Goal: Task Accomplishment & Management: Manage account settings

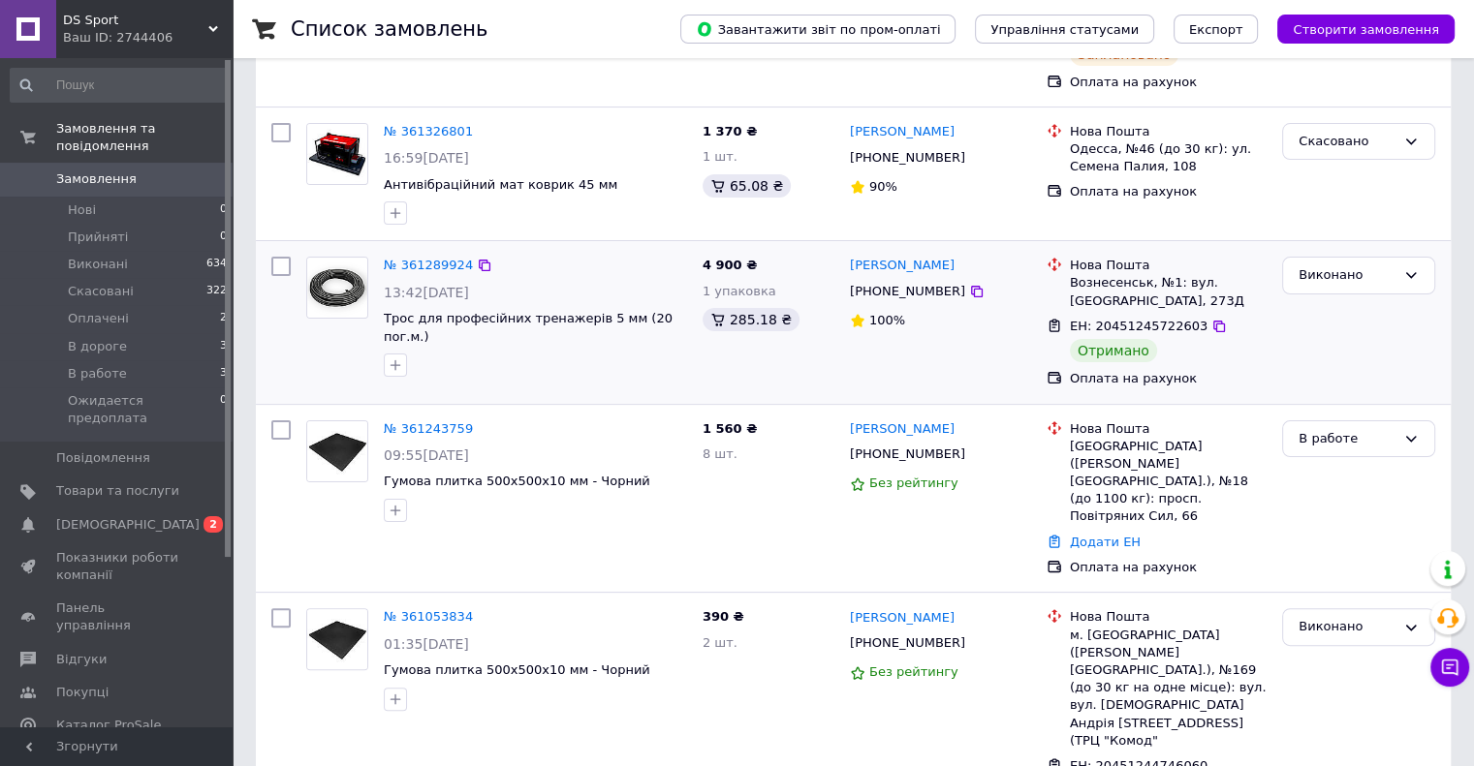
scroll to position [388, 0]
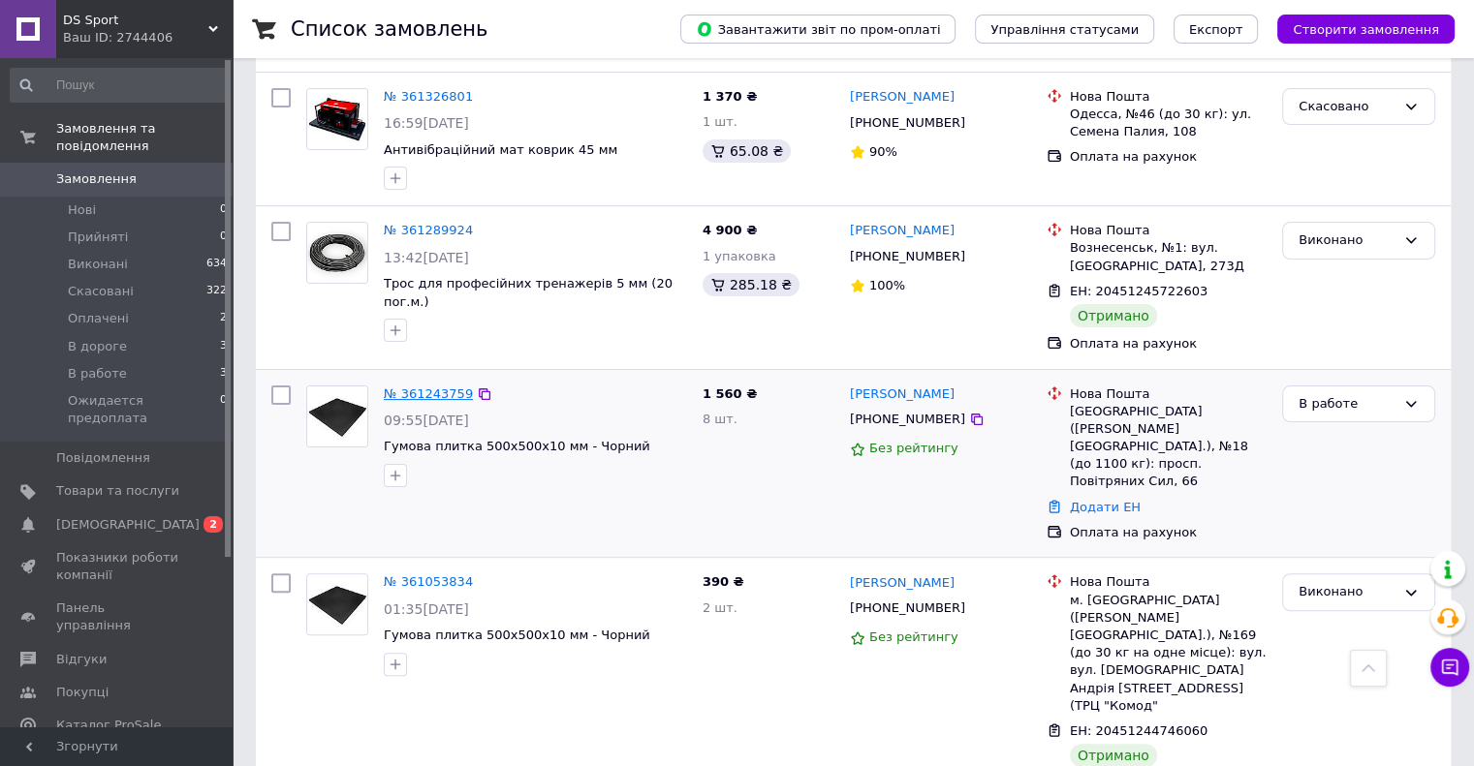
click at [445, 387] on link "№ 361243759" at bounding box center [428, 394] width 89 height 15
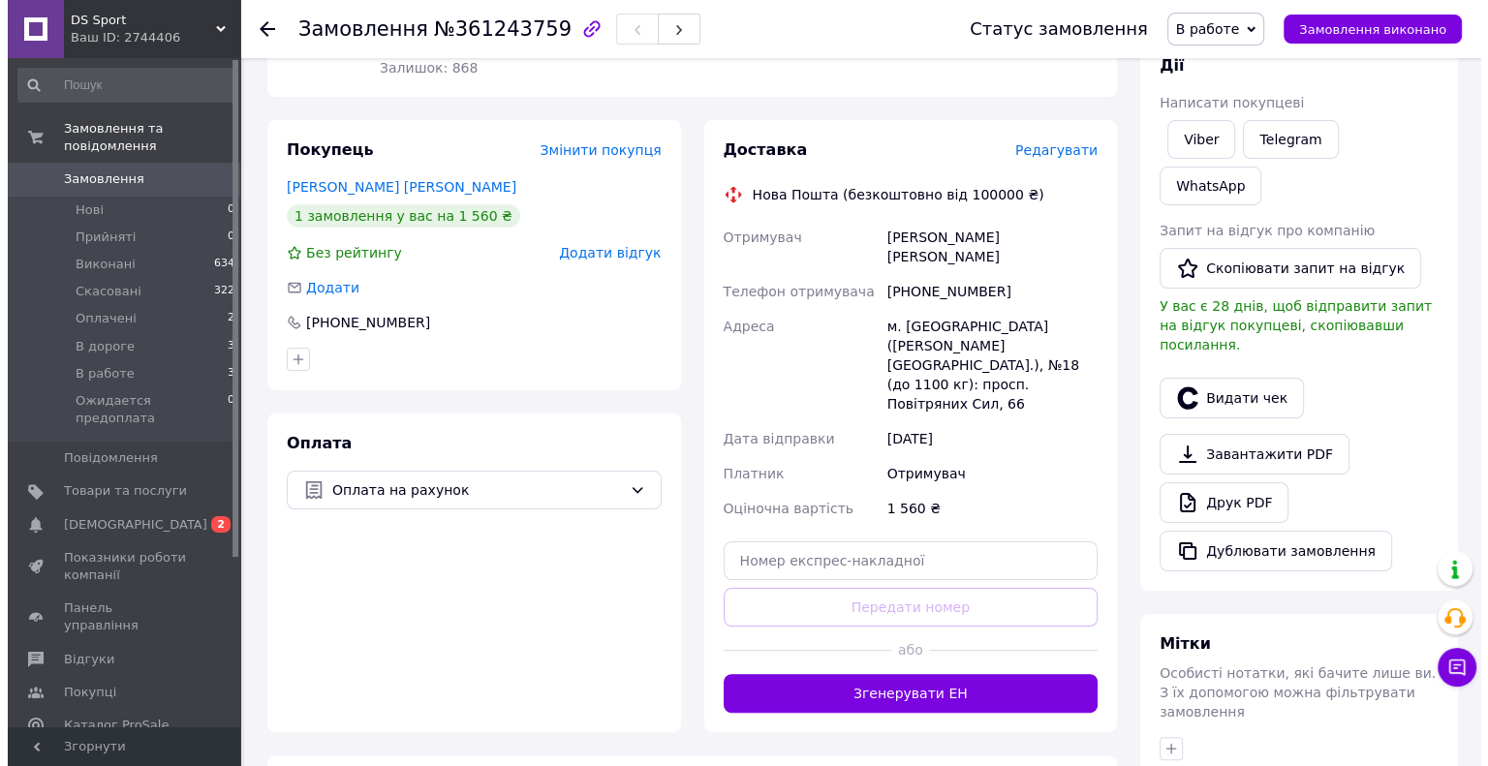
scroll to position [291, 0]
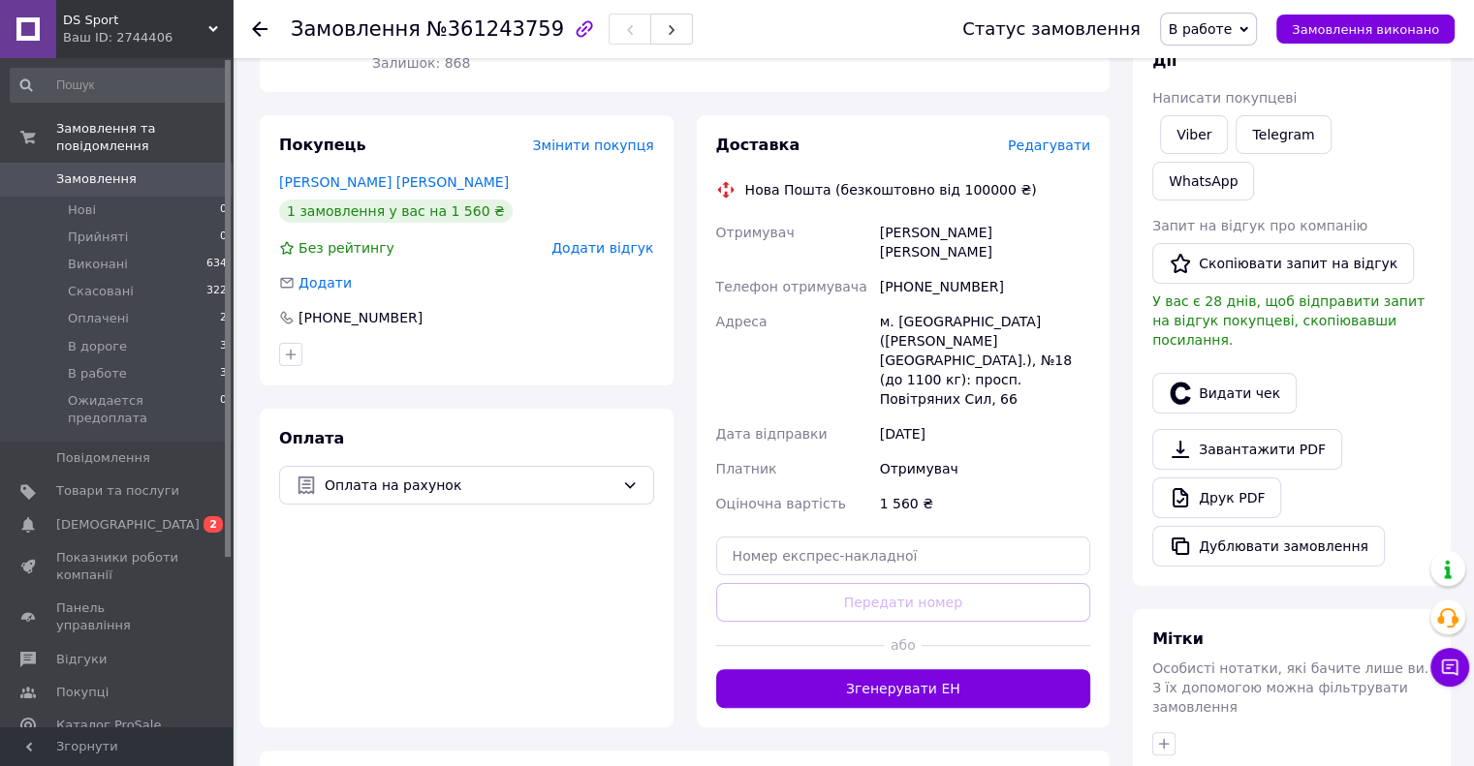
click at [1058, 144] on span "Редагувати" at bounding box center [1049, 146] width 82 height 16
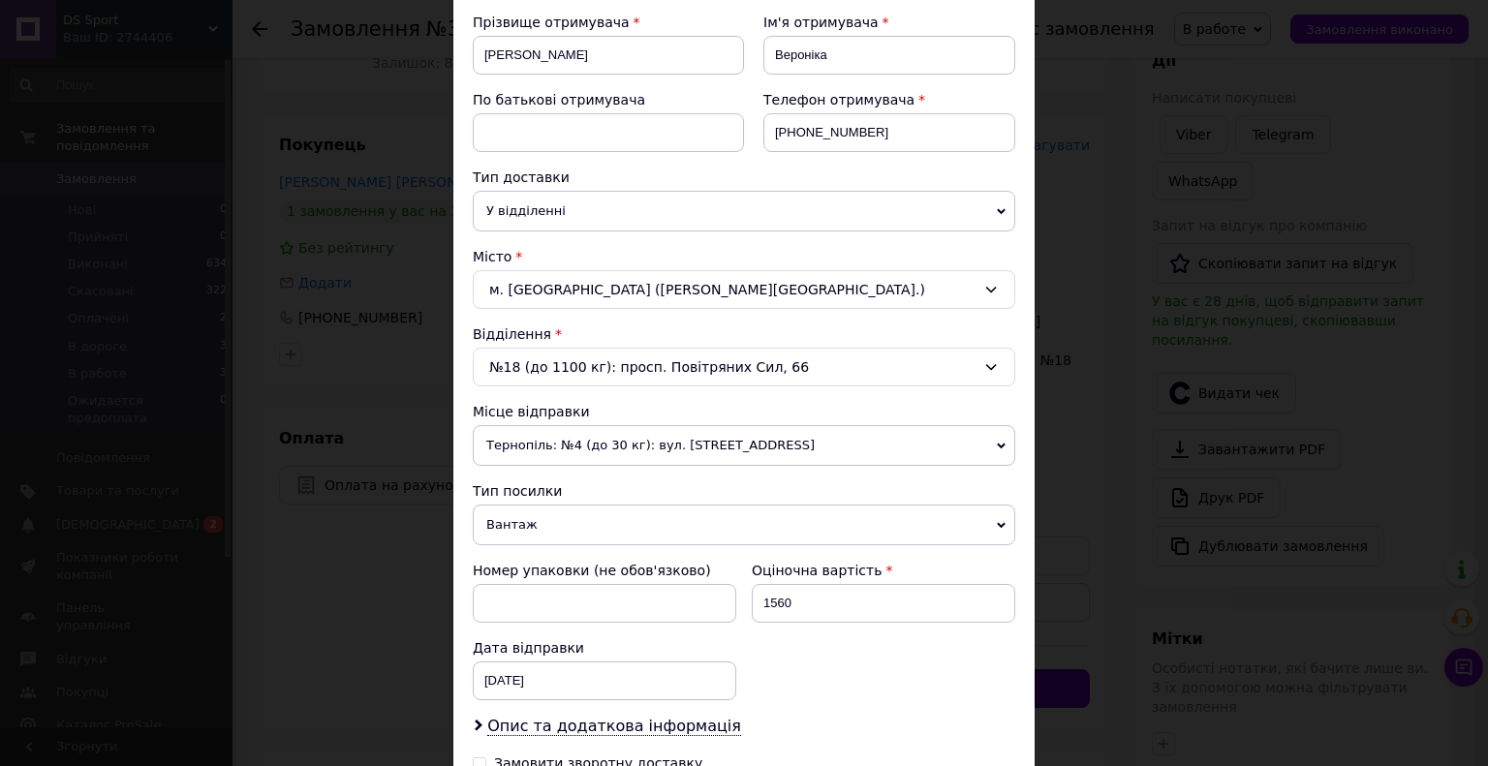
click at [536, 443] on span "Тернопіль: №4 (до 30 кг): вул. [STREET_ADDRESS]" at bounding box center [744, 445] width 543 height 41
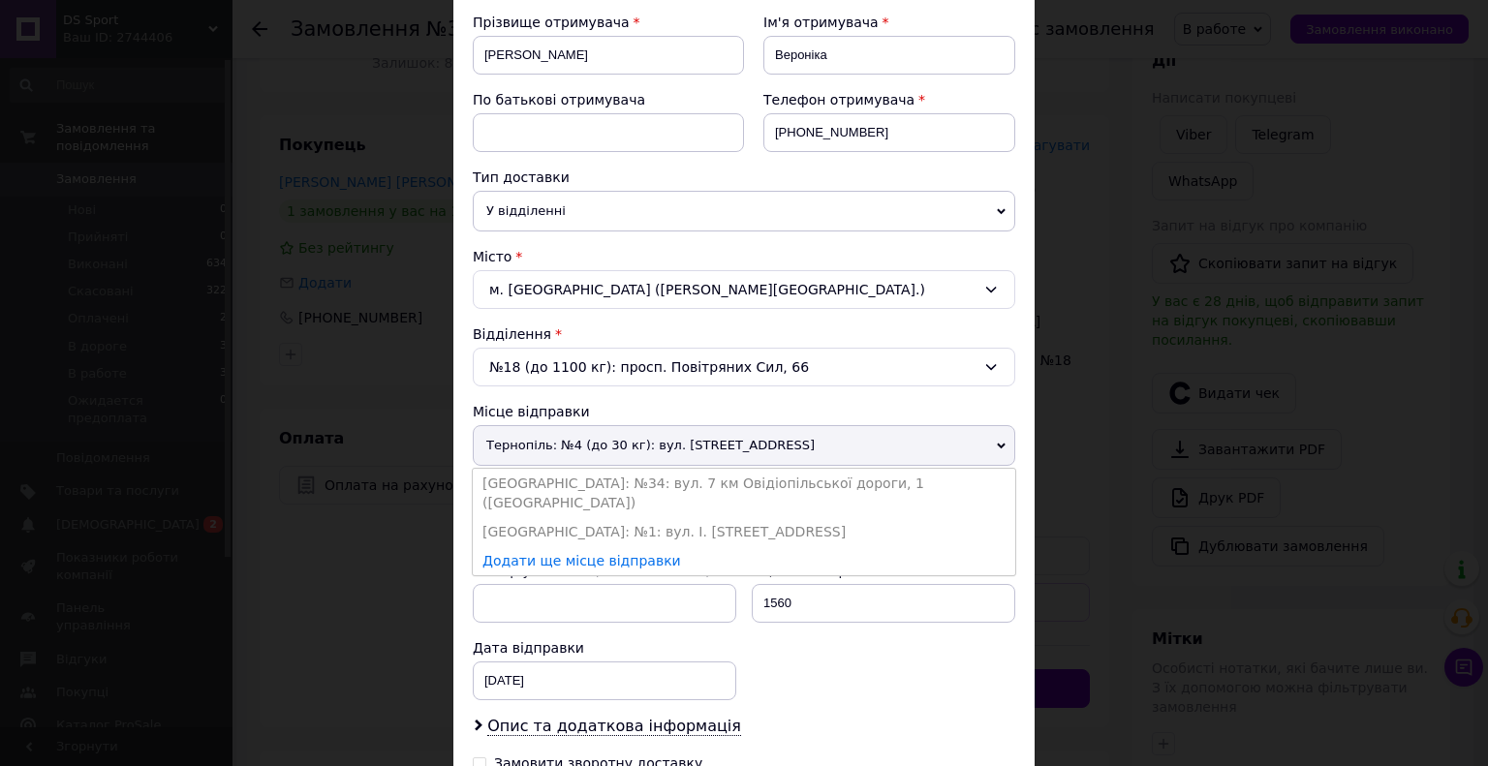
click at [536, 443] on span "Тернопіль: №4 (до 30 кг): вул. [STREET_ADDRESS]" at bounding box center [744, 445] width 543 height 41
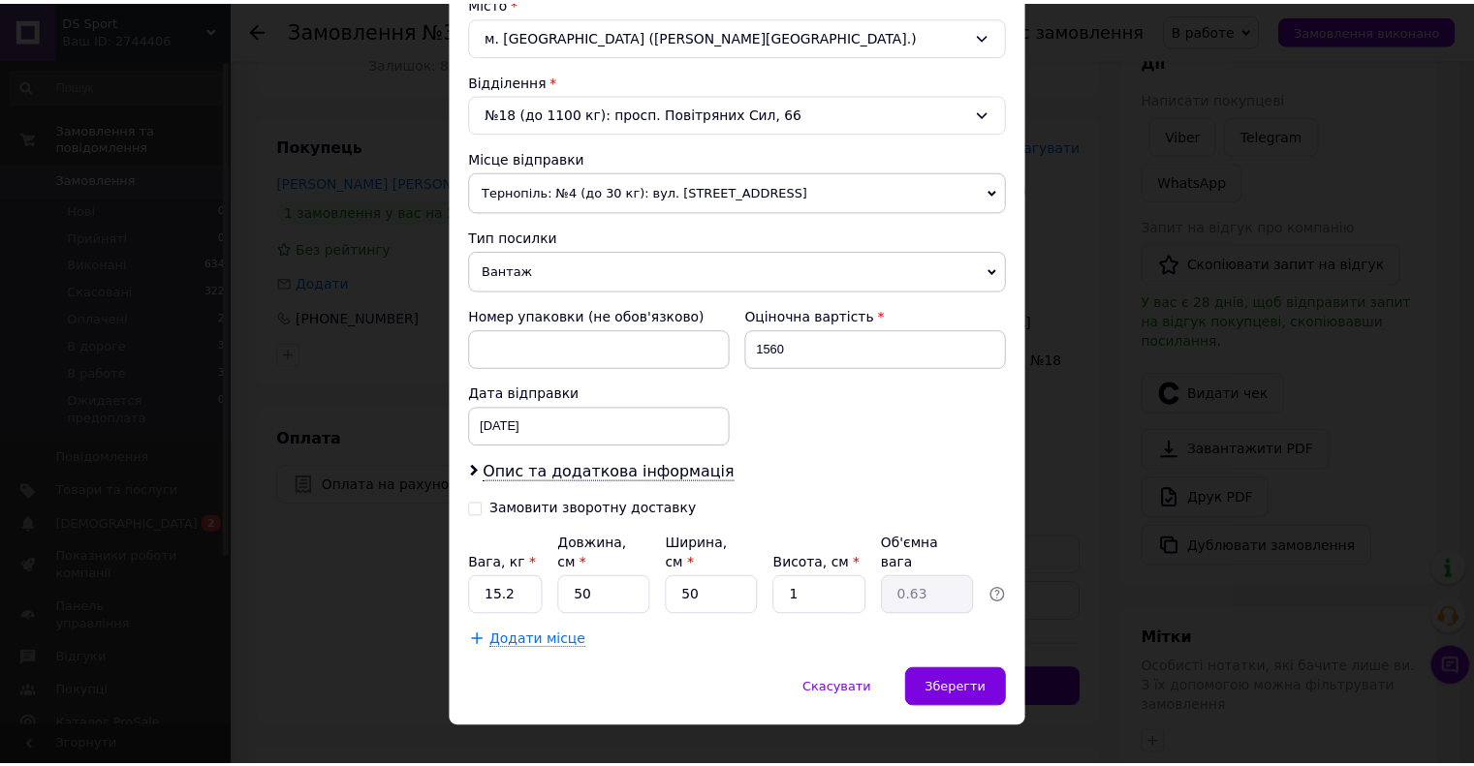
scroll to position [549, 0]
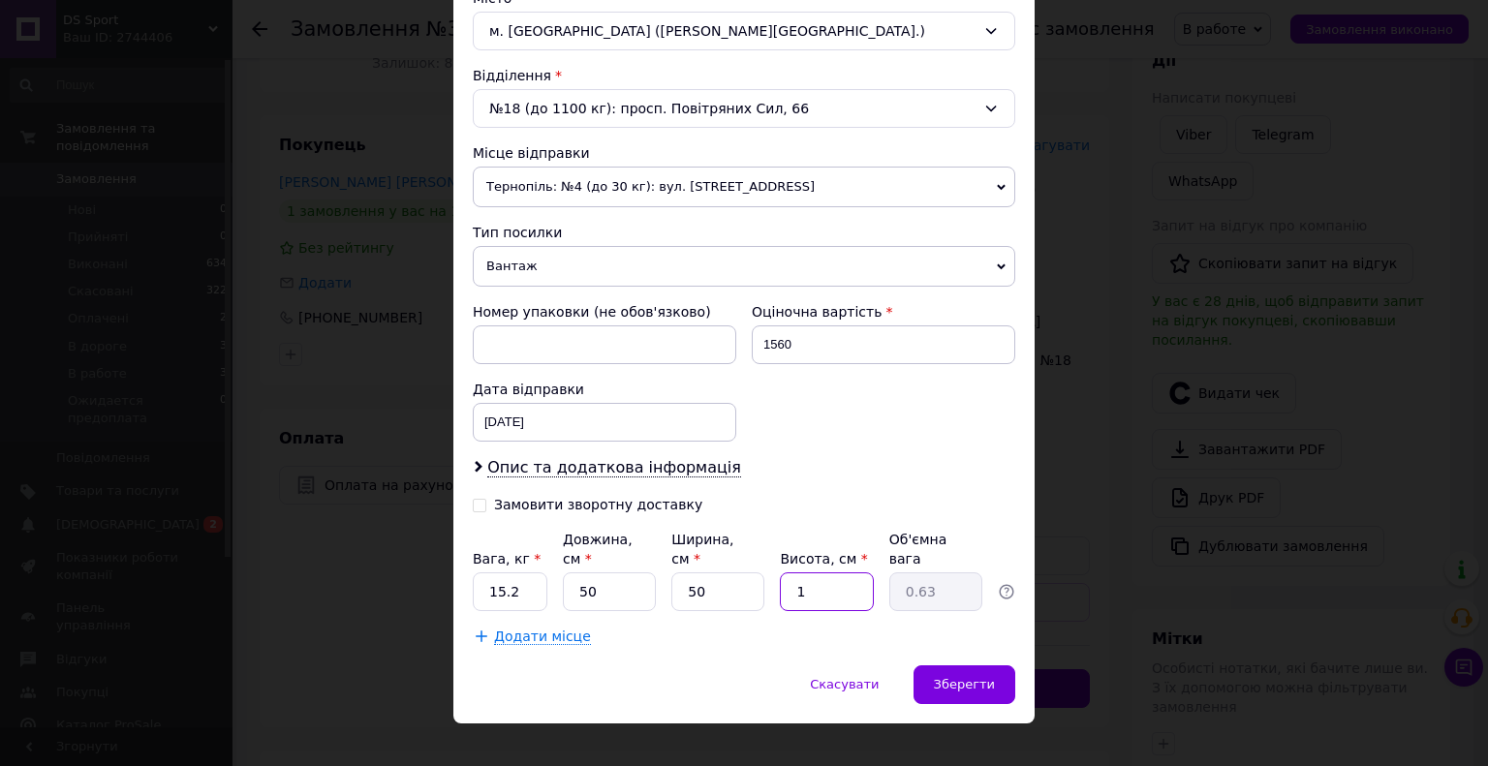
click at [809, 573] on input "1" at bounding box center [826, 592] width 93 height 39
type input "8"
type input "5"
type input "8"
click at [987, 677] on span "Зберегти" at bounding box center [964, 684] width 61 height 15
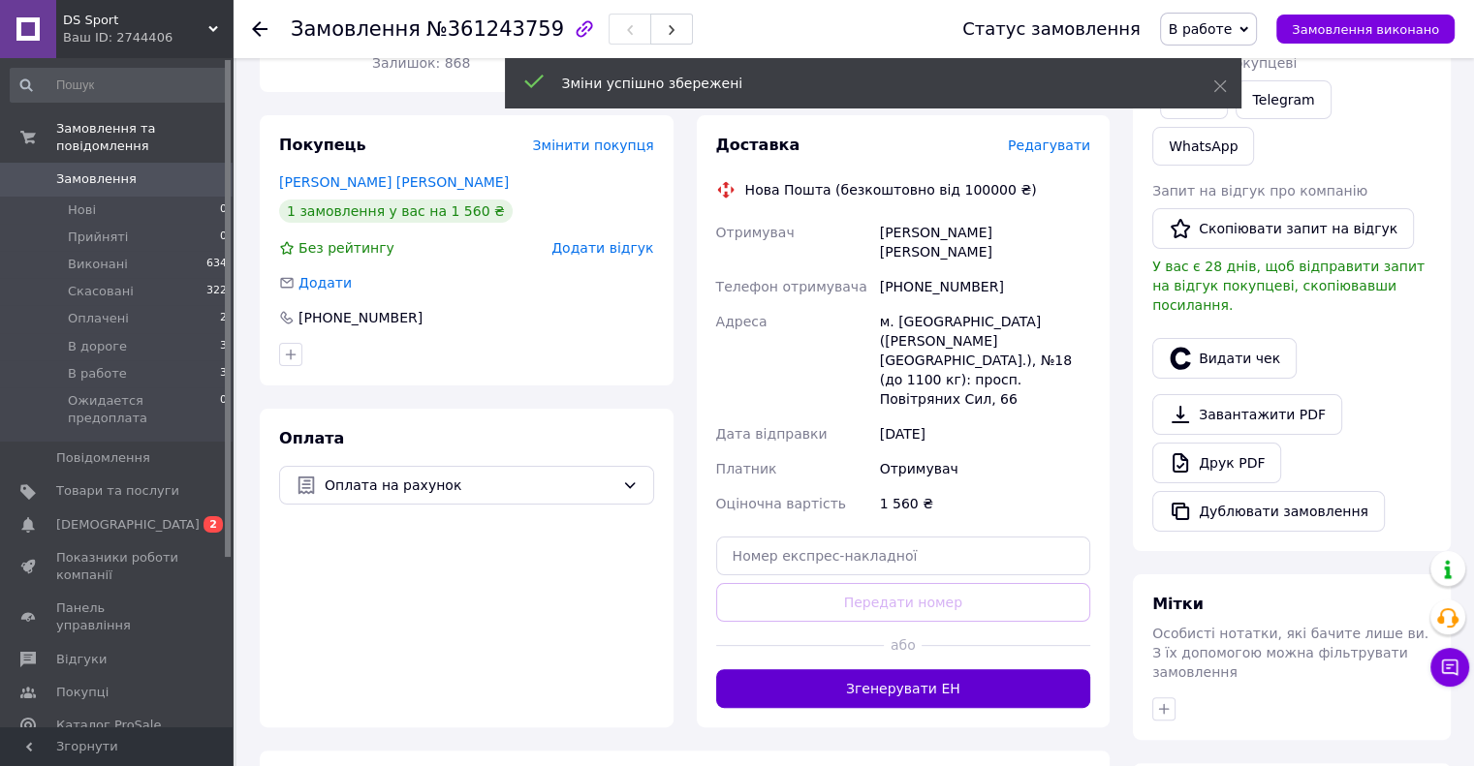
click at [940, 670] on button "Згенерувати ЕН" at bounding box center [903, 689] width 375 height 39
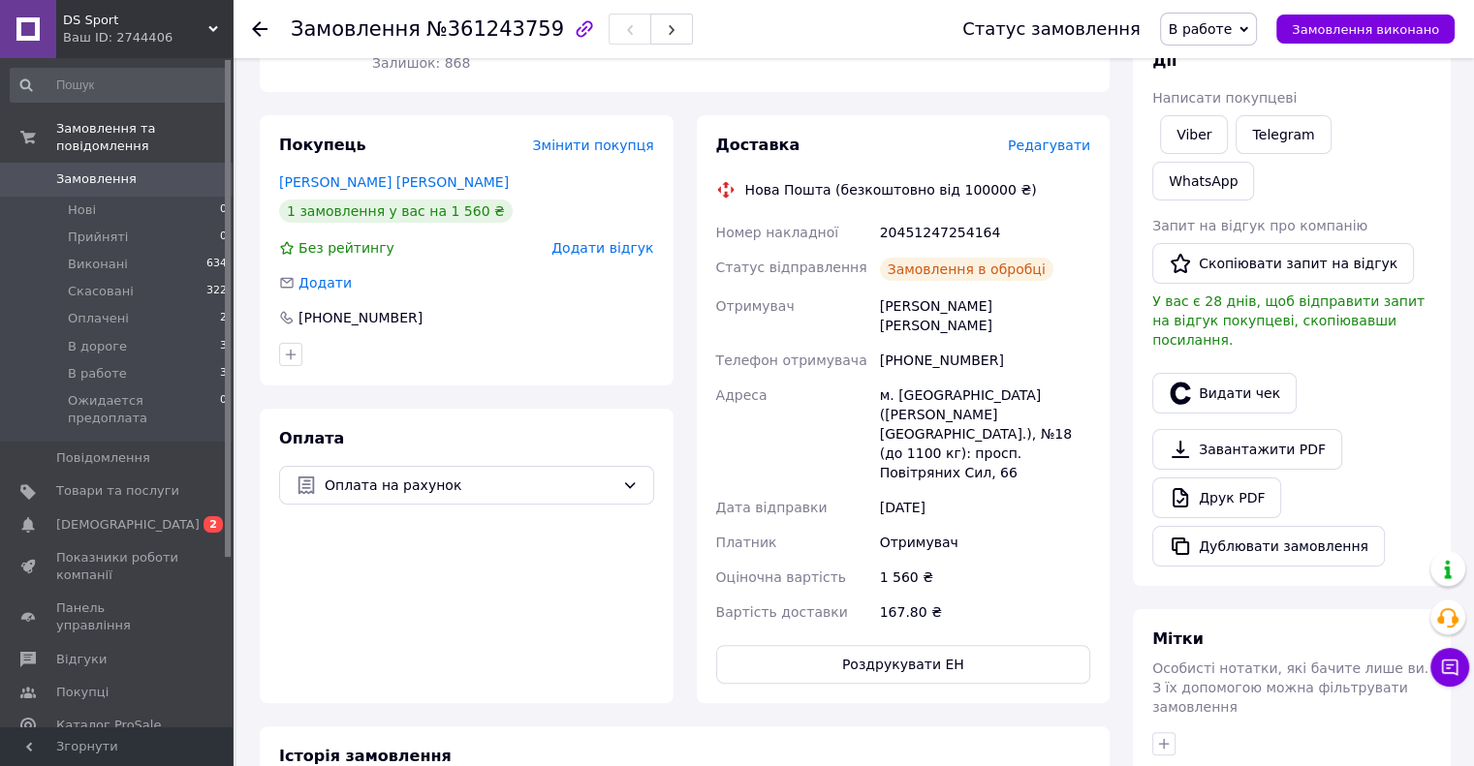
click at [1208, 34] on span "В работе" at bounding box center [1201, 29] width 64 height 16
click at [1229, 190] on li "В дороге" at bounding box center [1250, 184] width 178 height 29
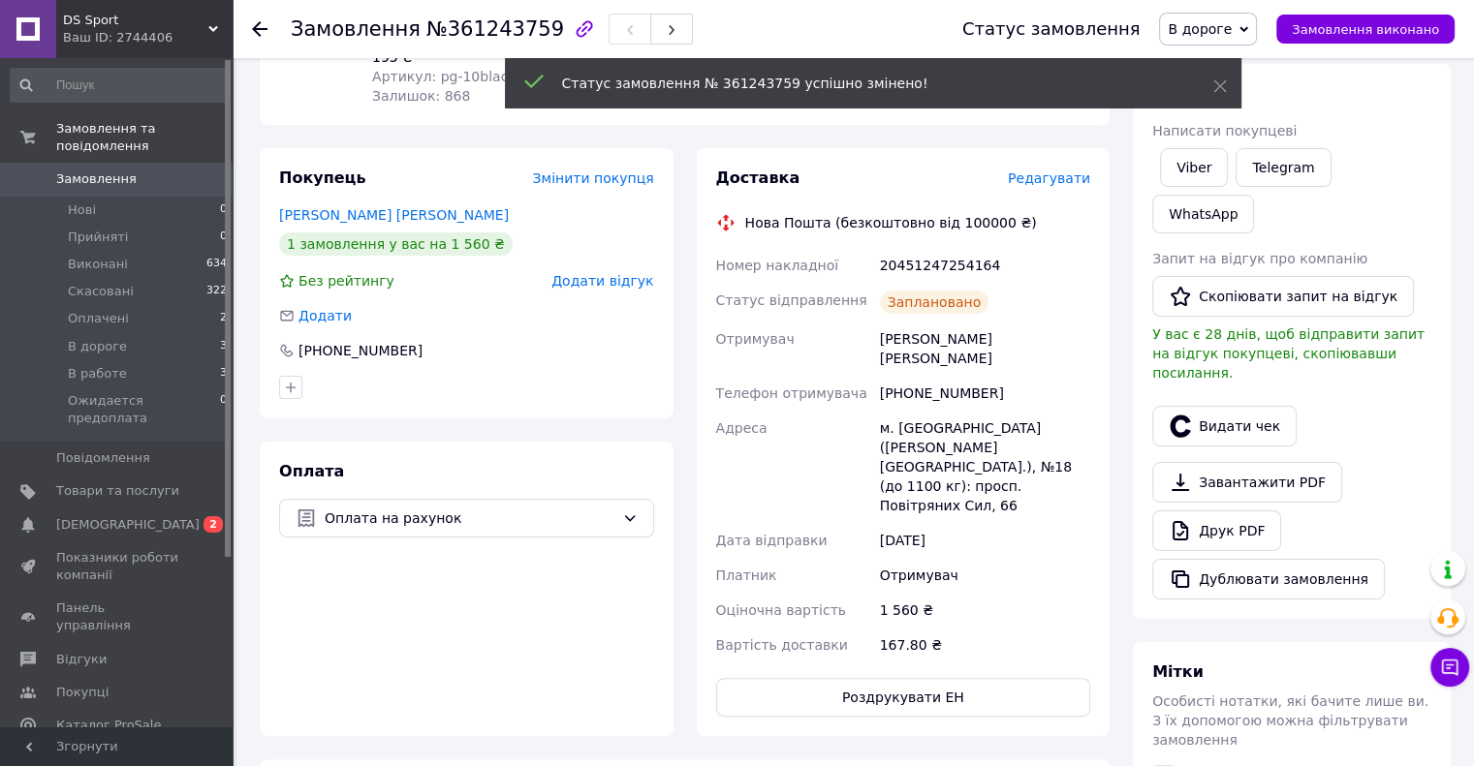
scroll to position [291, 0]
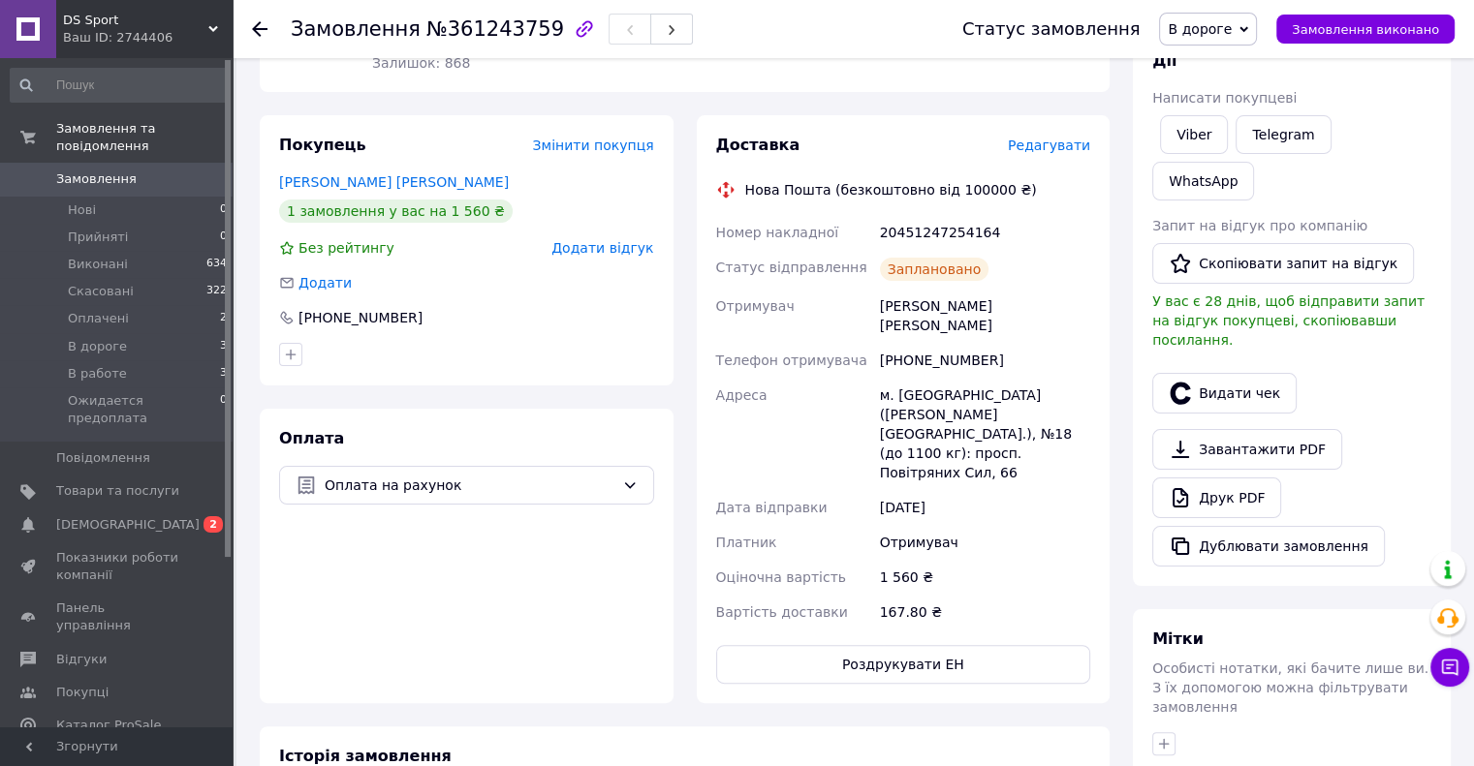
click at [946, 235] on div "20451247254164" at bounding box center [985, 232] width 218 height 35
copy div "20451247254164"
click at [97, 365] on span "В работе" at bounding box center [97, 373] width 59 height 17
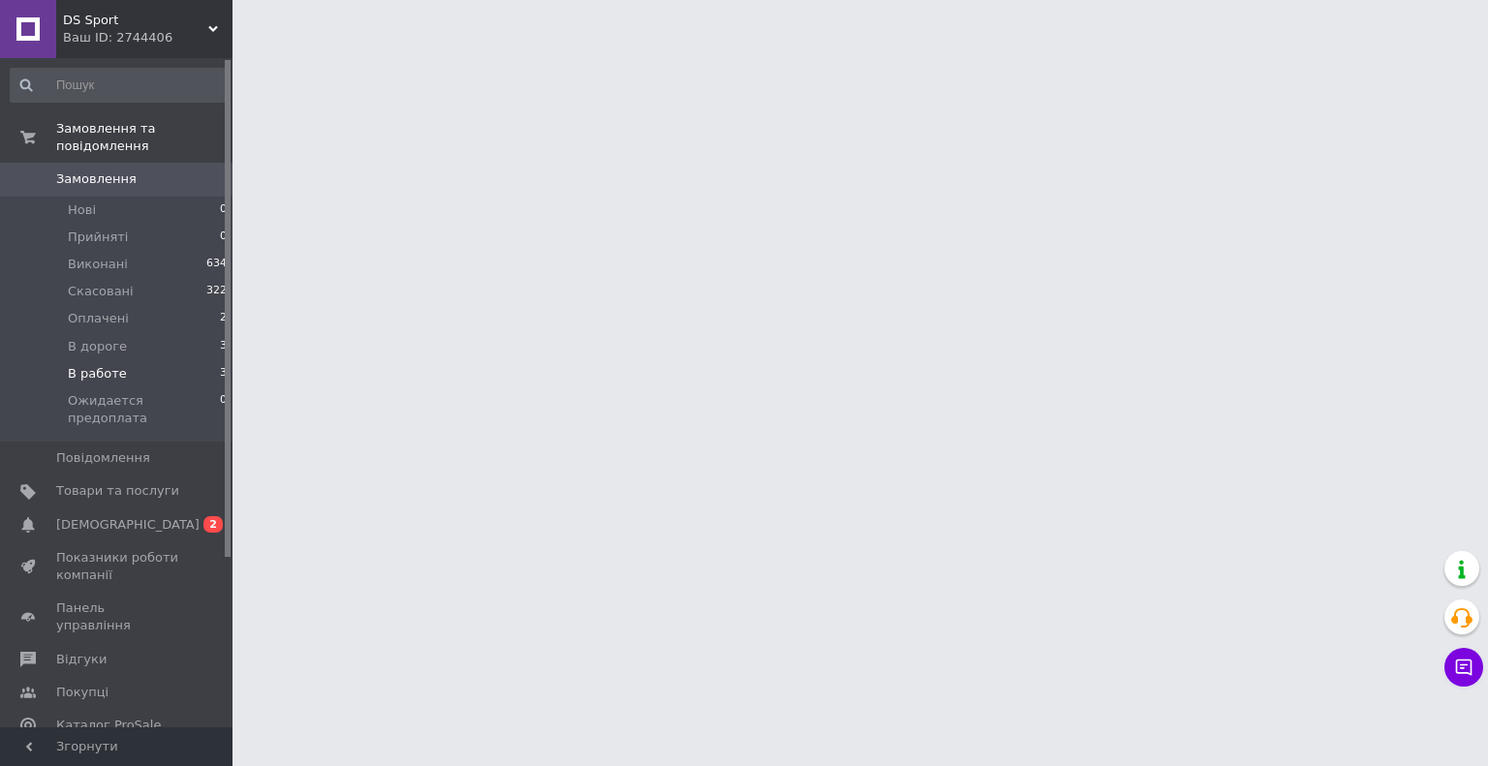
click at [97, 365] on span "В работе" at bounding box center [97, 373] width 59 height 17
click at [101, 338] on span "В дороге" at bounding box center [97, 346] width 59 height 17
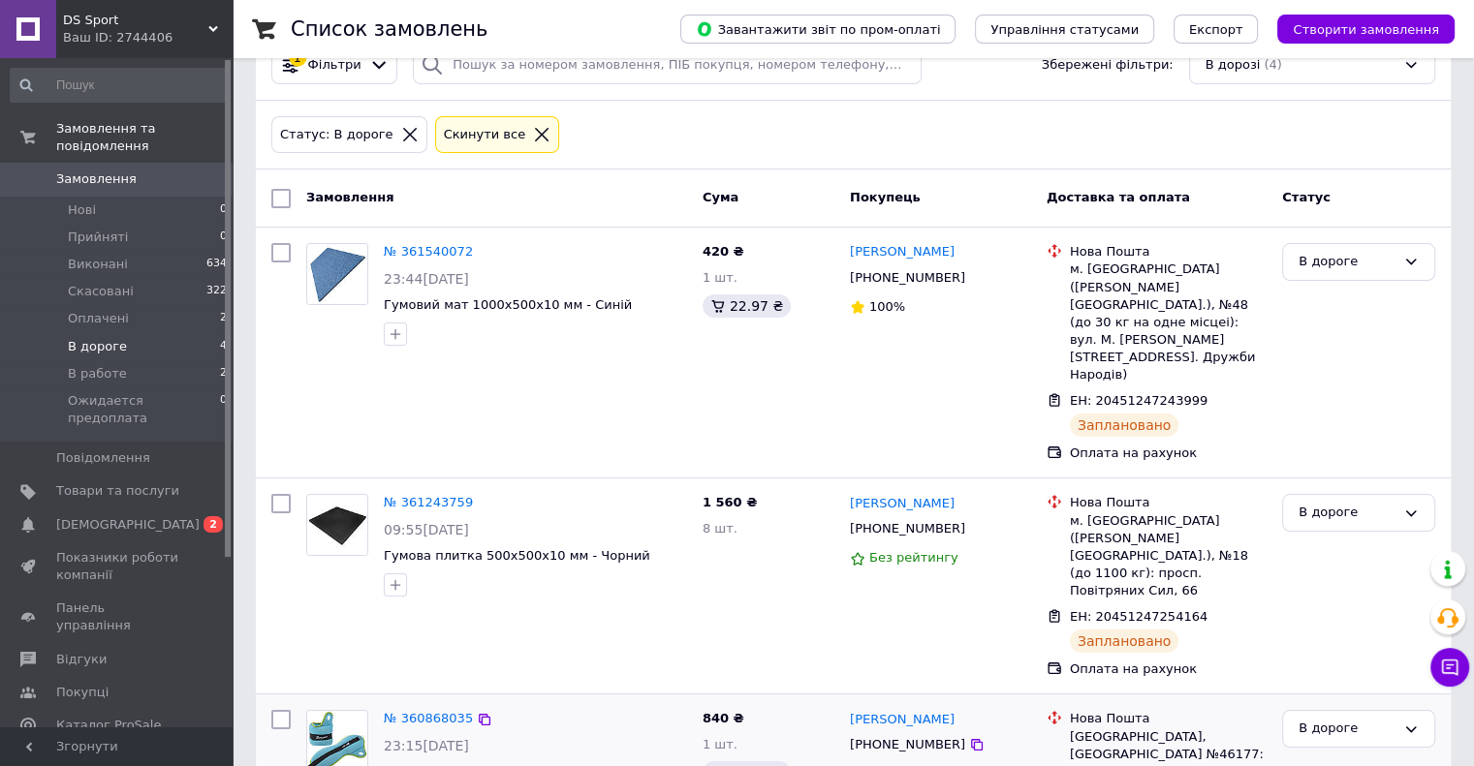
scroll to position [272, 0]
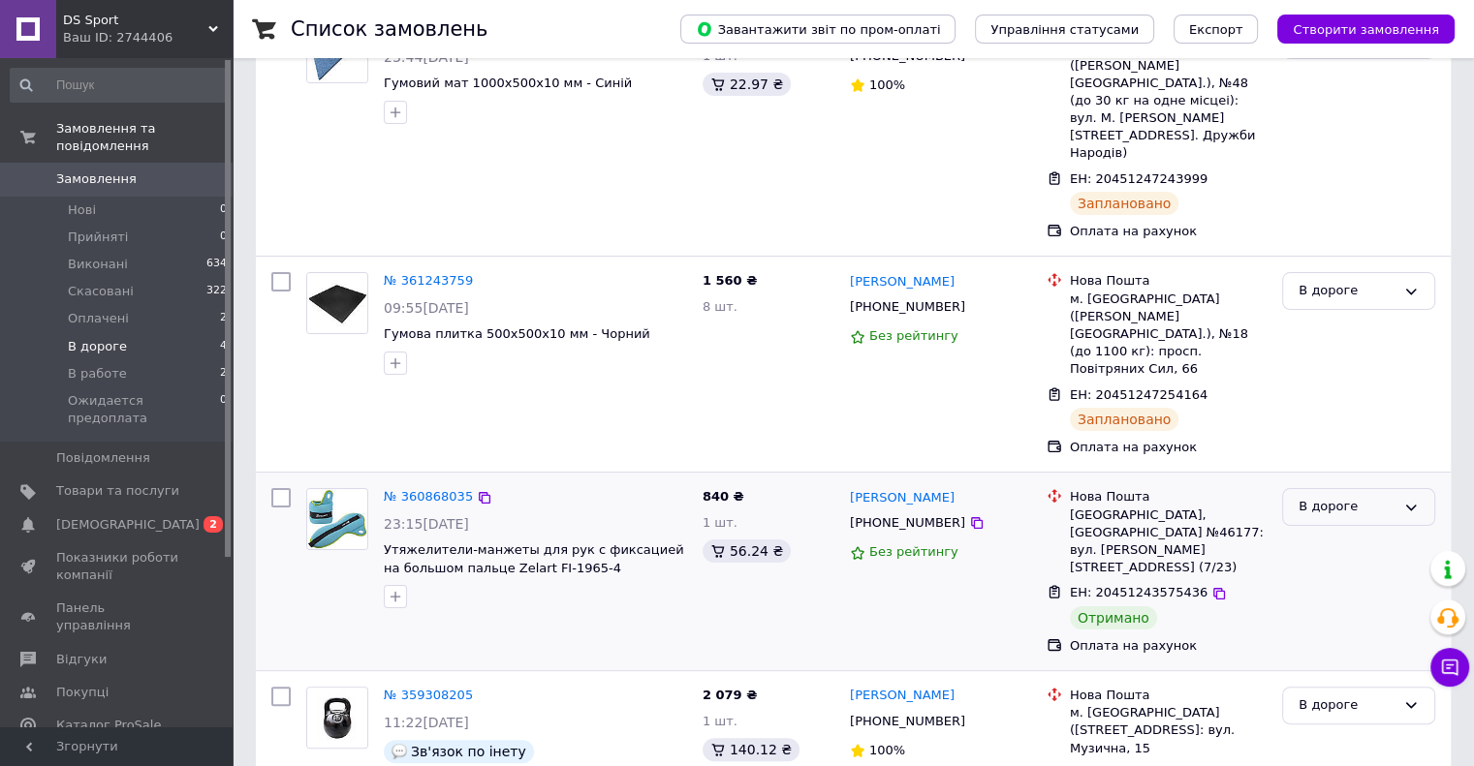
click at [1329, 497] on div "В дороге" at bounding box center [1346, 507] width 97 height 20
click at [1344, 565] on li "Виконано" at bounding box center [1358, 583] width 151 height 36
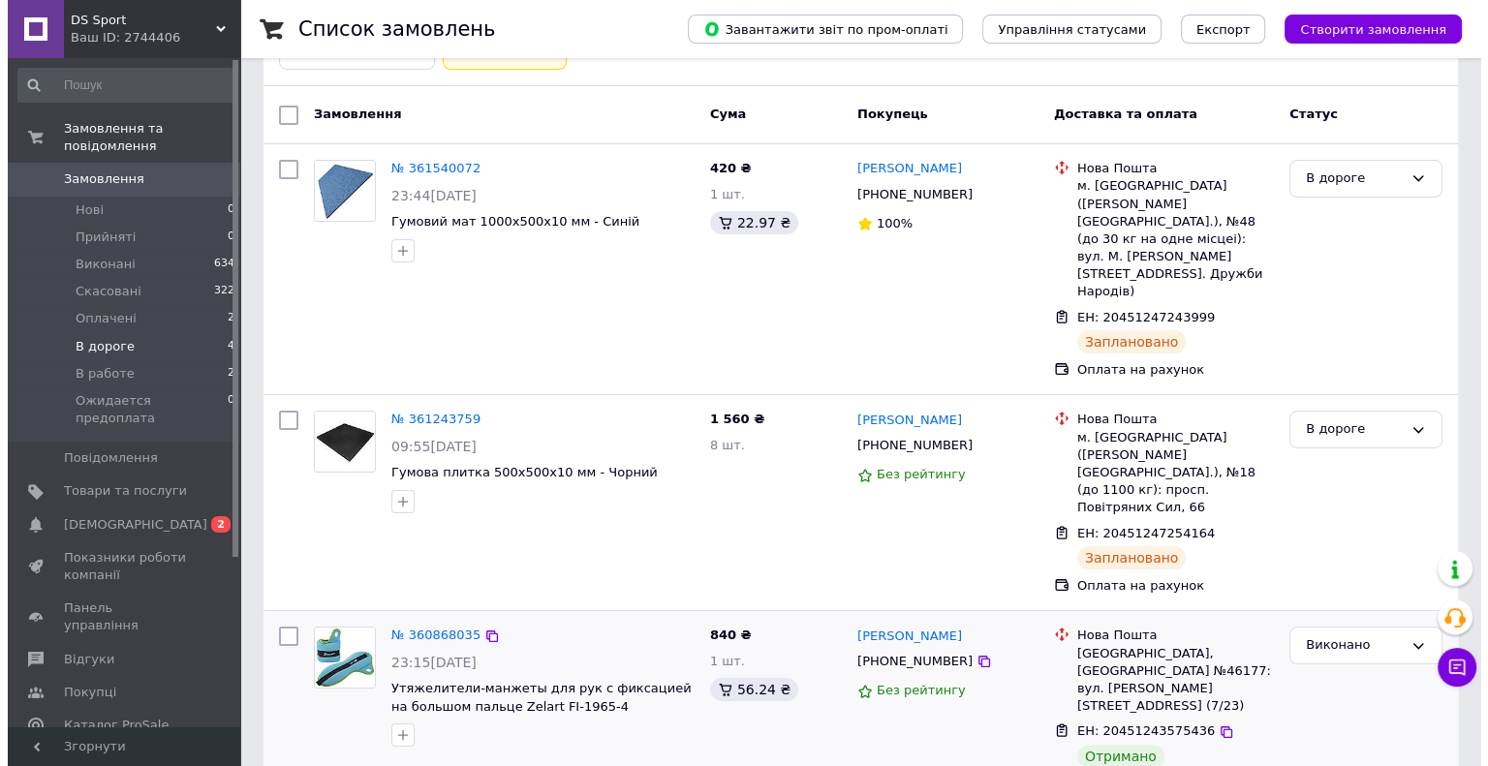
scroll to position [0, 0]
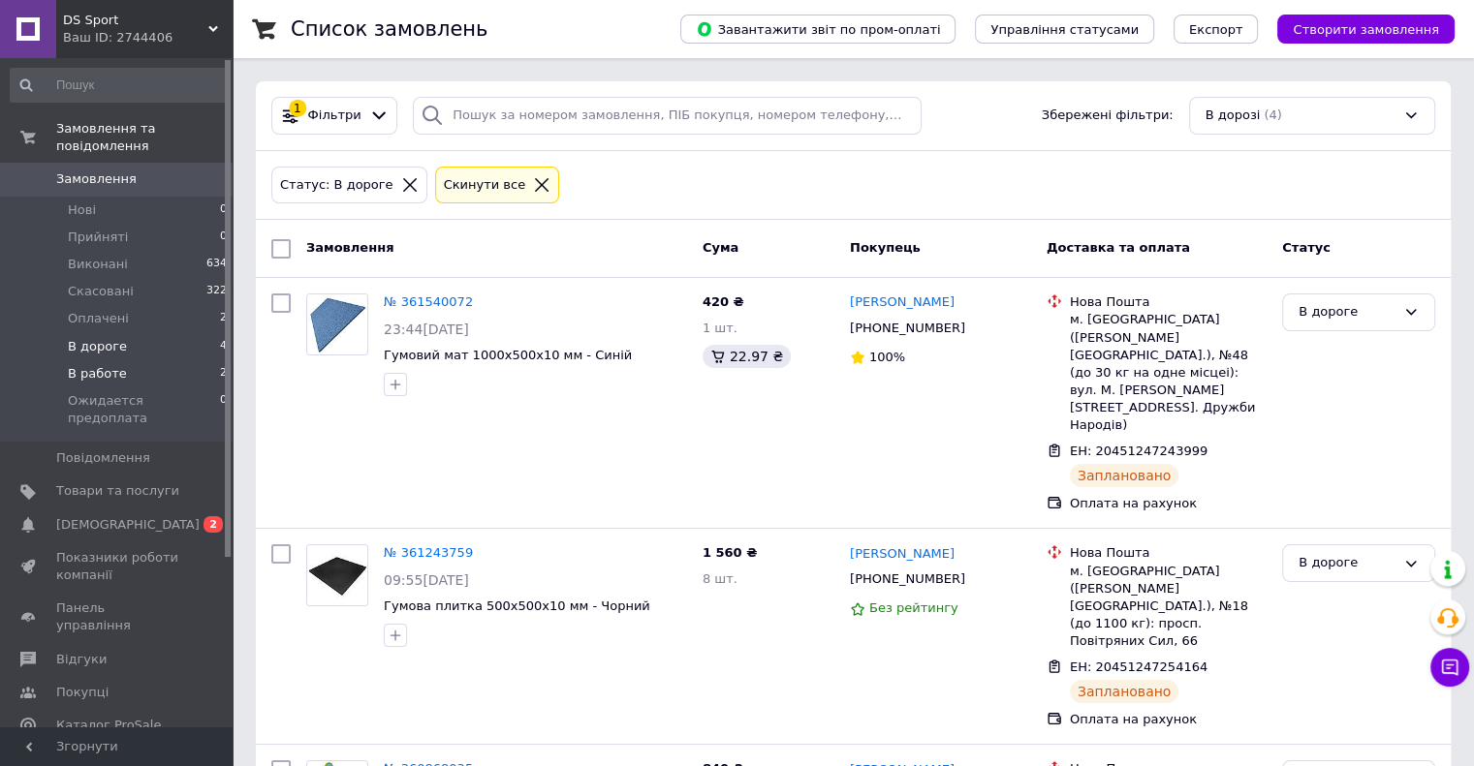
click at [80, 365] on span "В работе" at bounding box center [97, 373] width 59 height 17
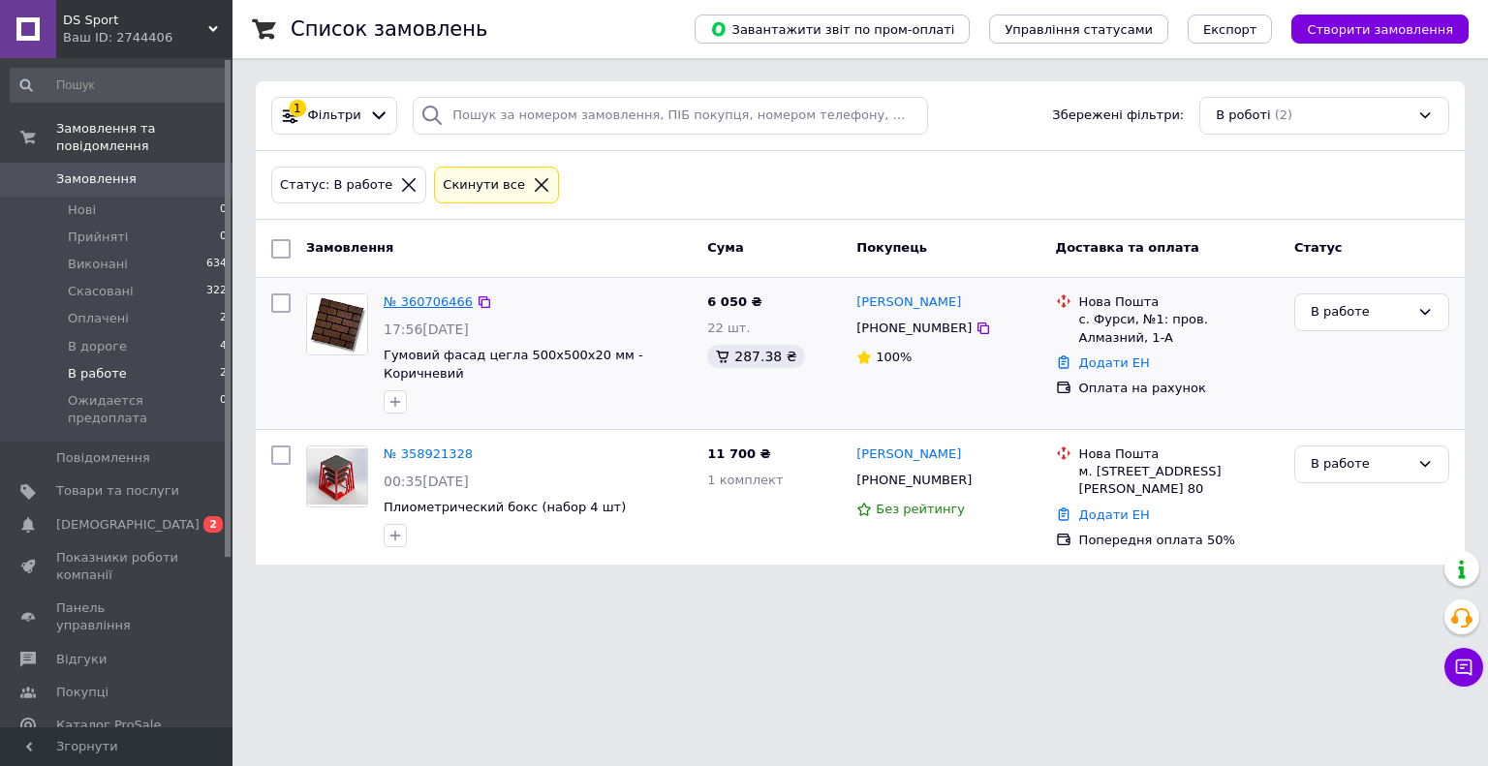
click at [423, 297] on link "№ 360706466" at bounding box center [428, 302] width 89 height 15
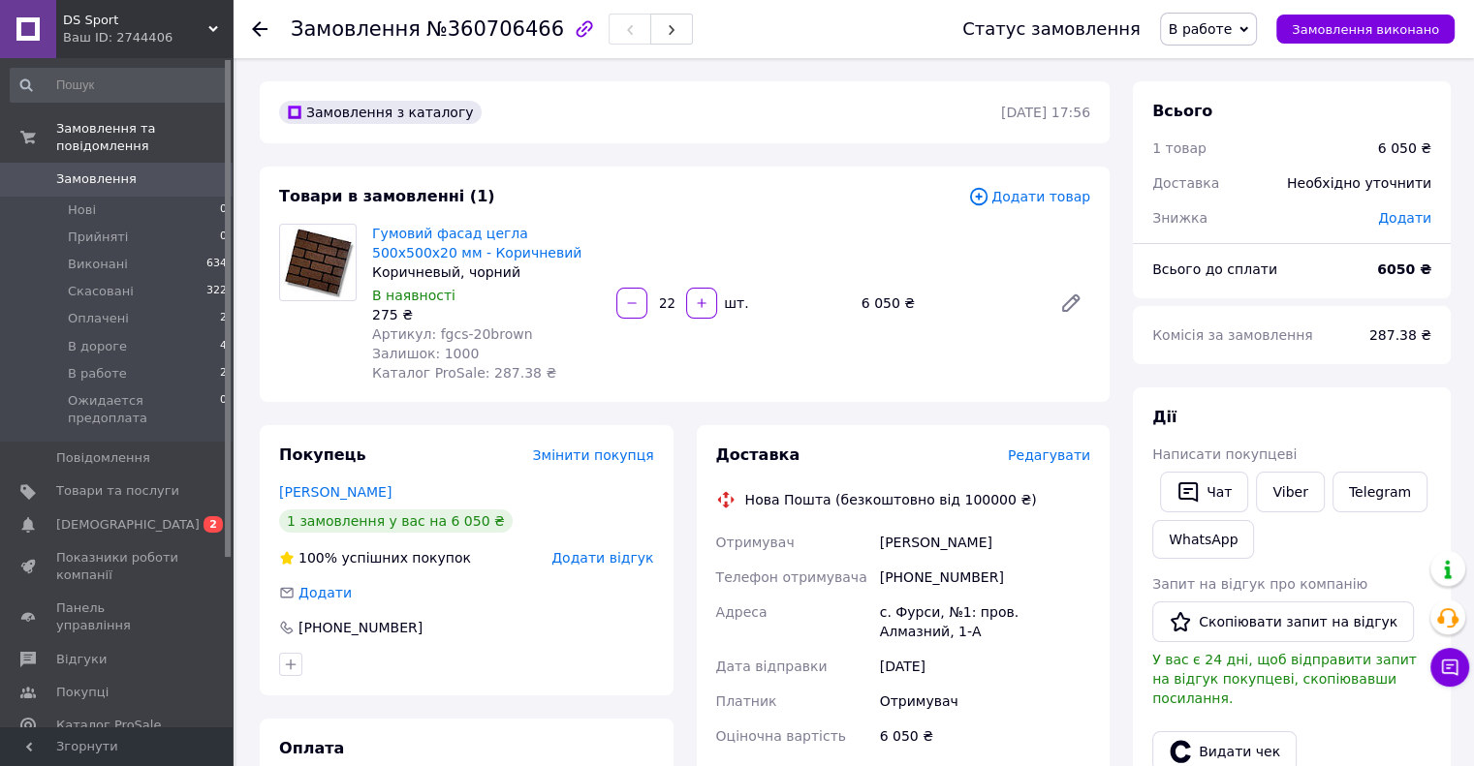
click at [1067, 454] on span "Редагувати" at bounding box center [1049, 456] width 82 height 16
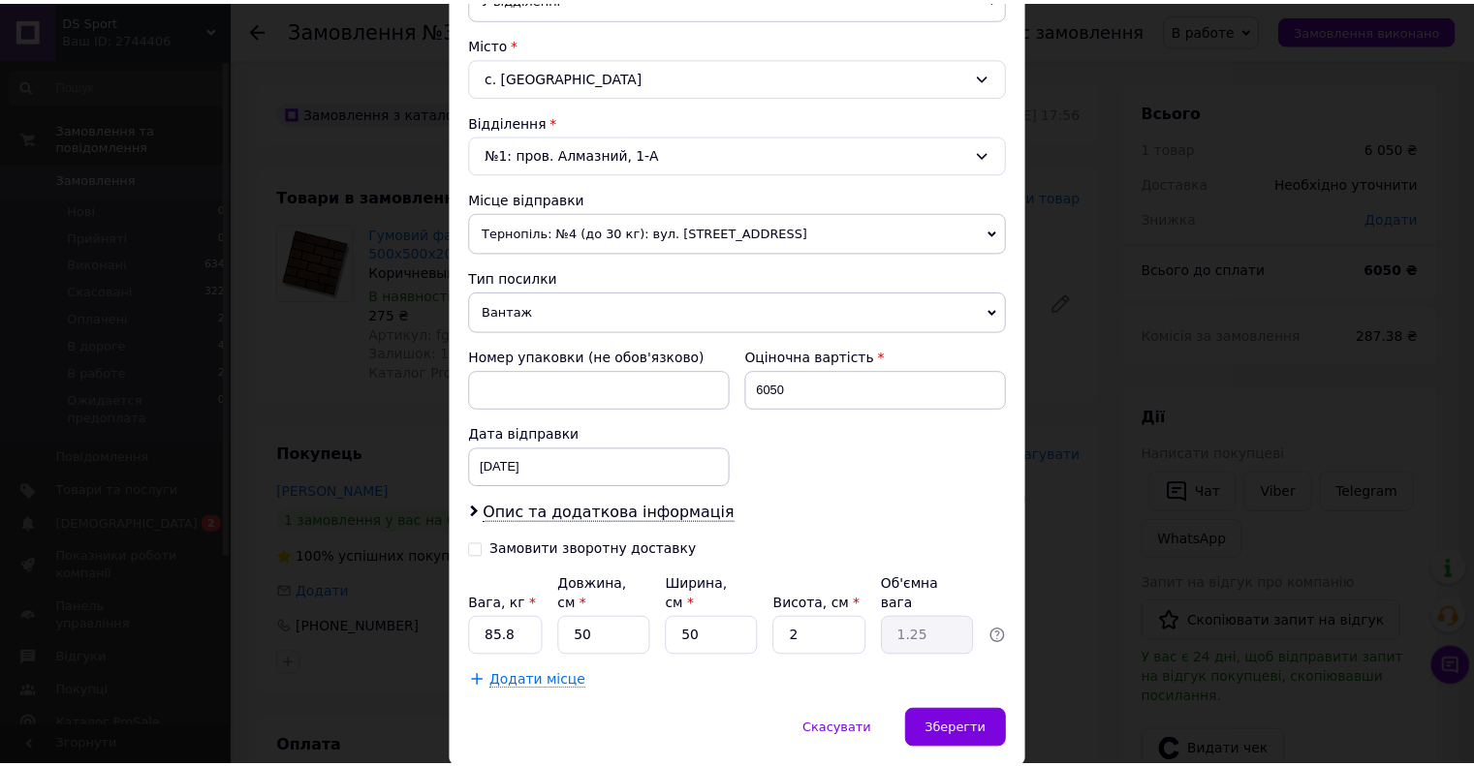
scroll to position [549, 0]
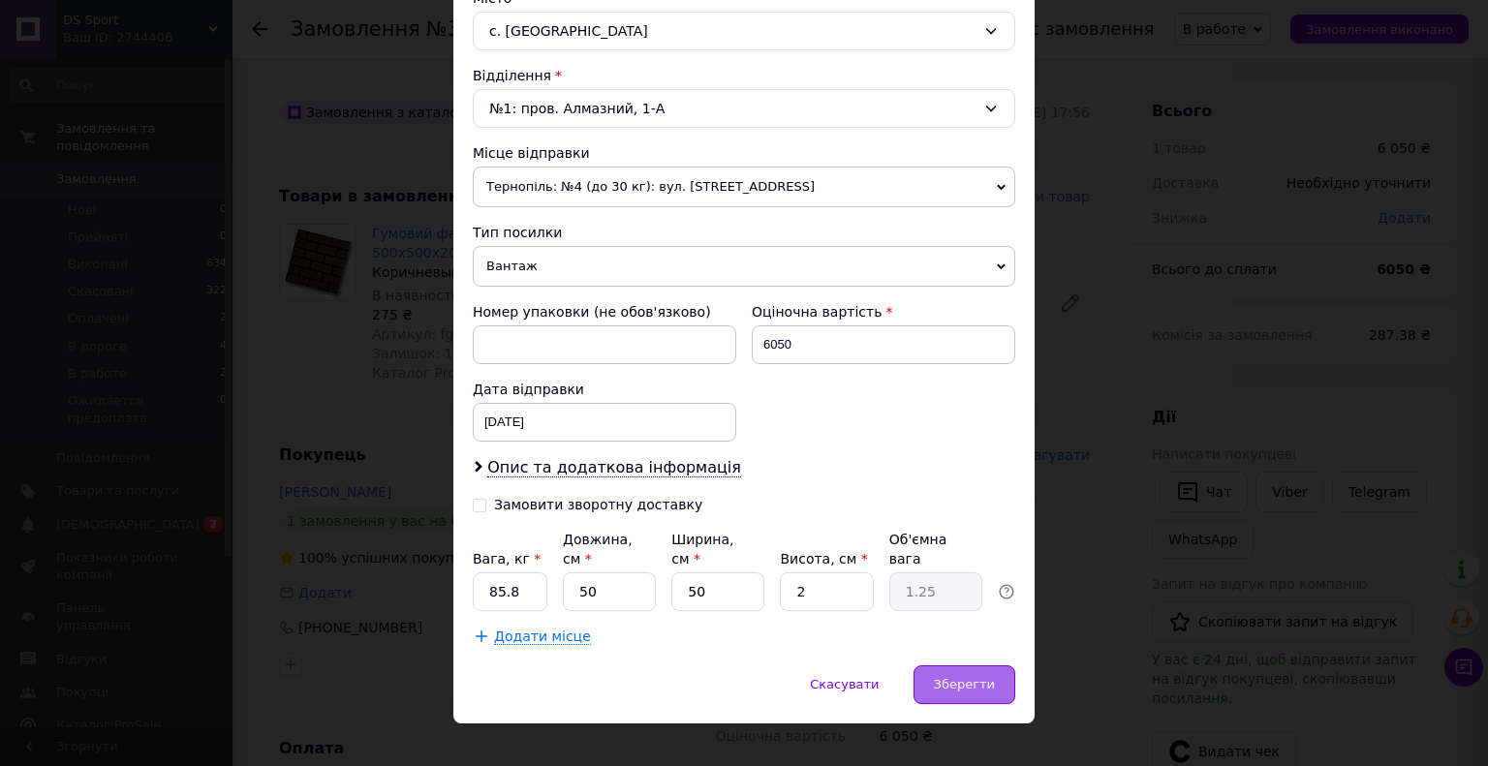
click at [943, 677] on span "Зберегти" at bounding box center [964, 684] width 61 height 15
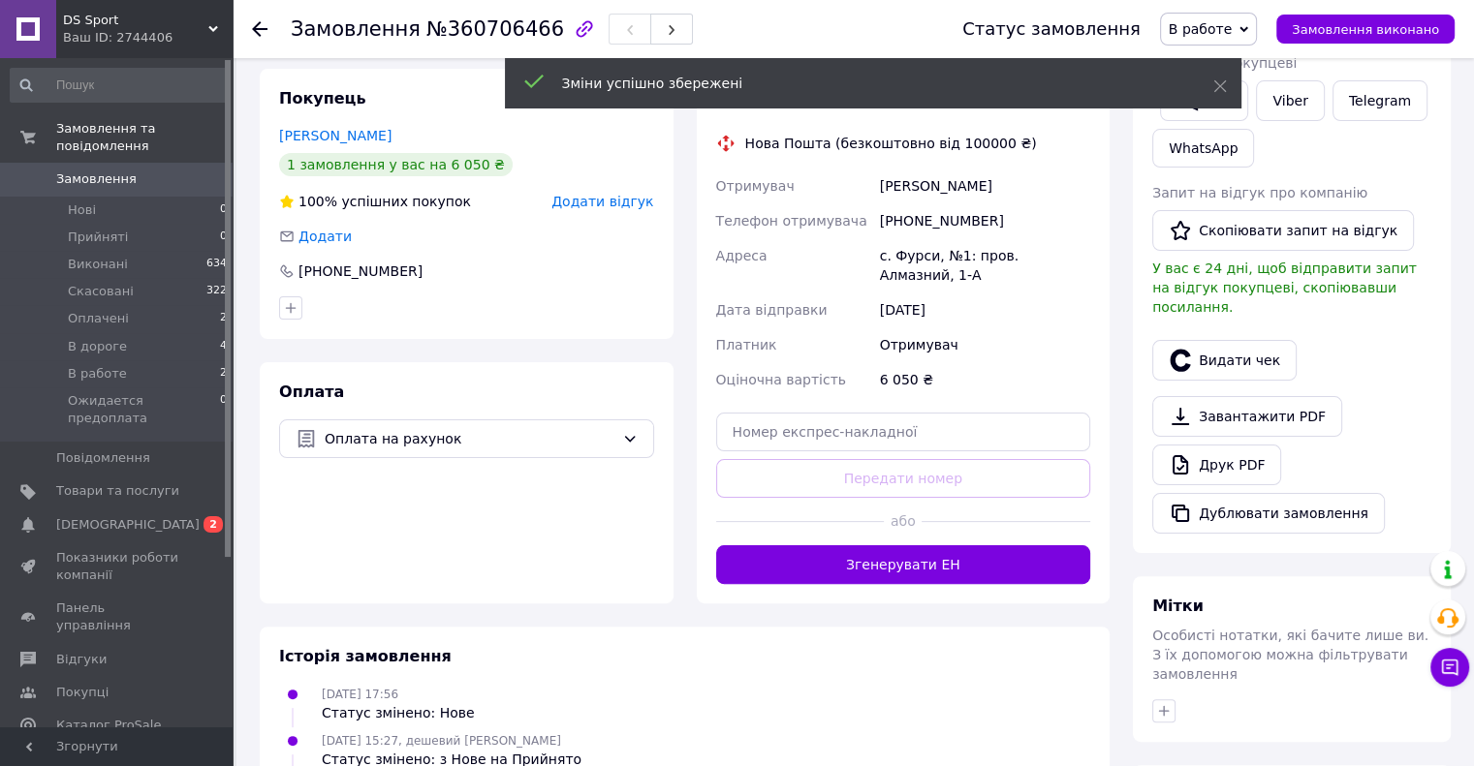
scroll to position [388, 0]
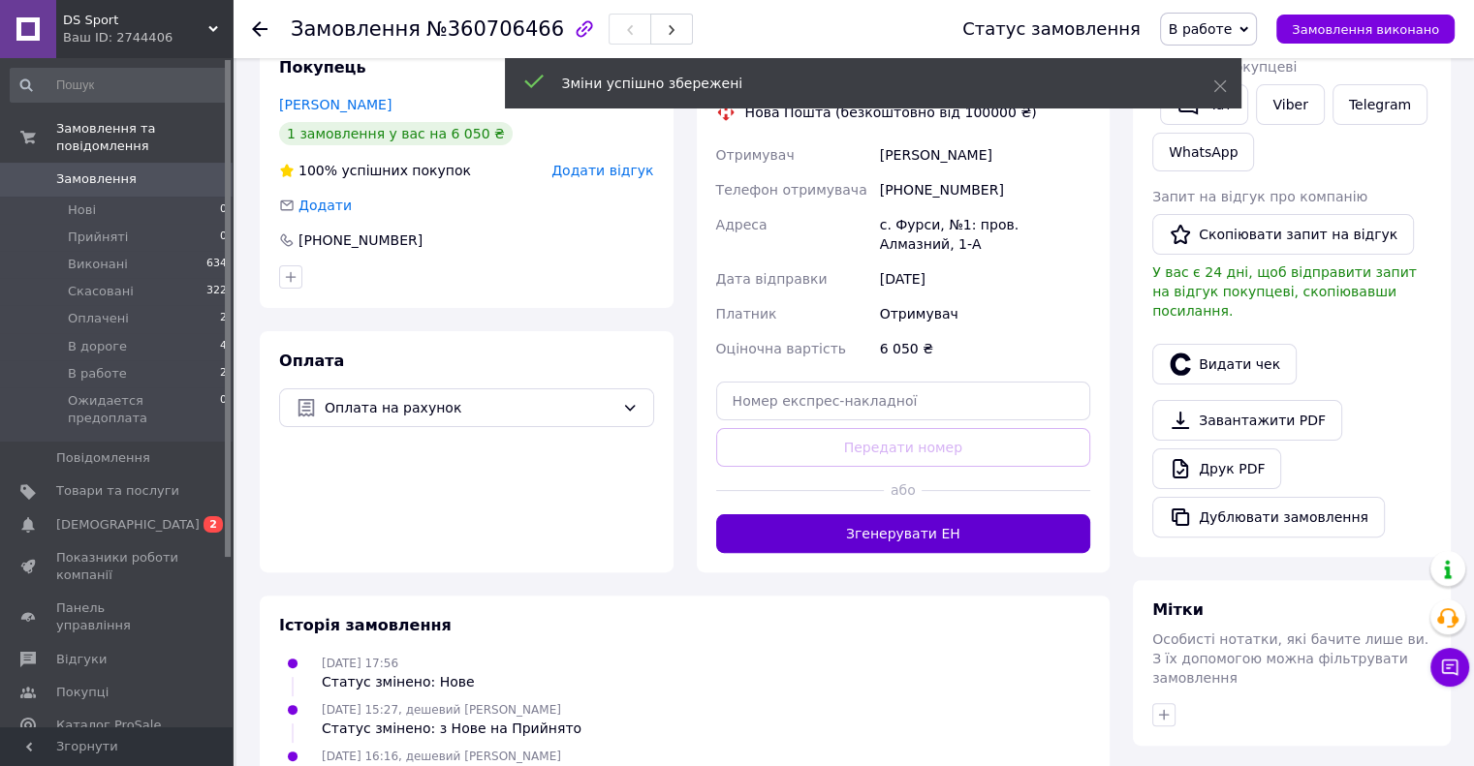
click at [969, 533] on button "Згенерувати ЕН" at bounding box center [903, 533] width 375 height 39
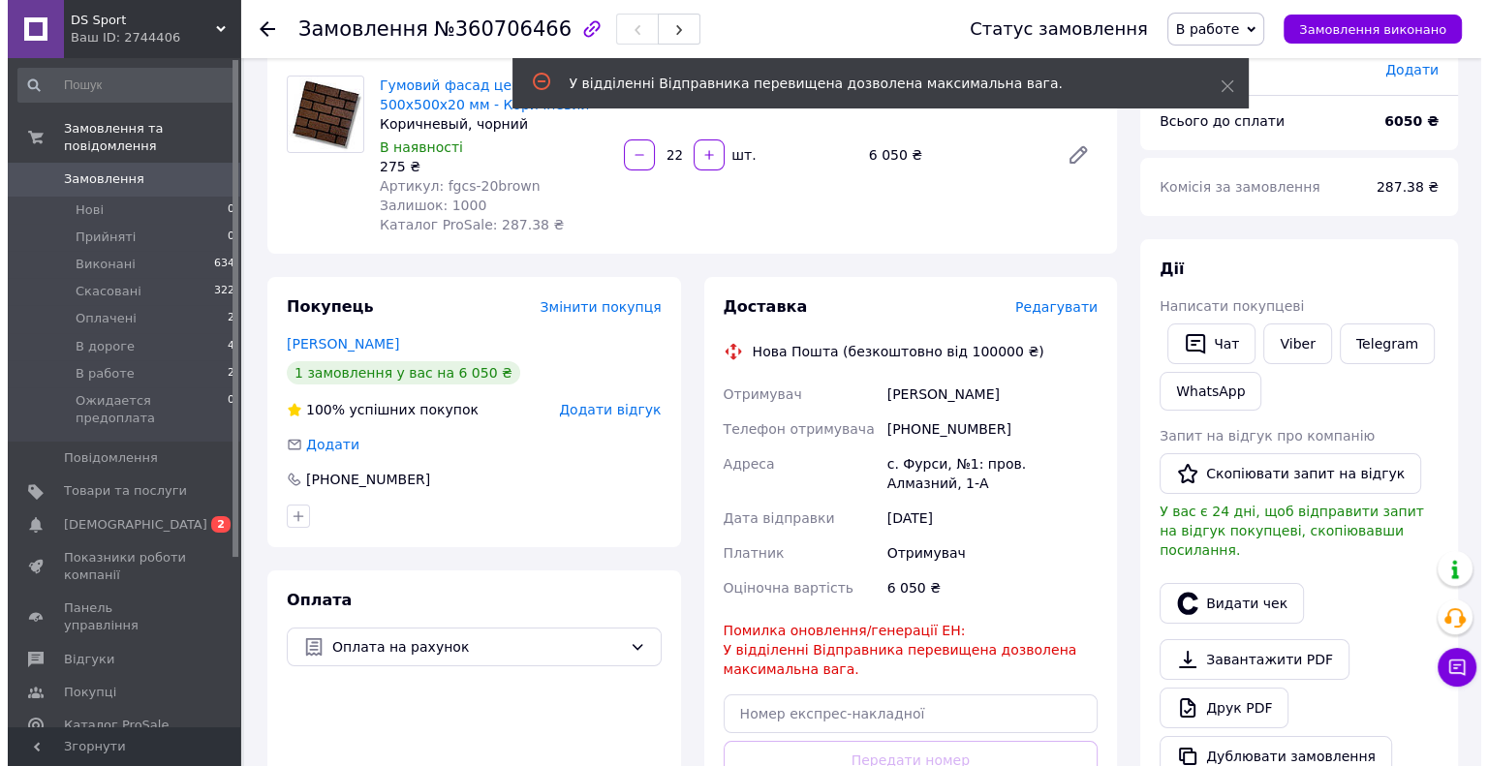
scroll to position [0, 0]
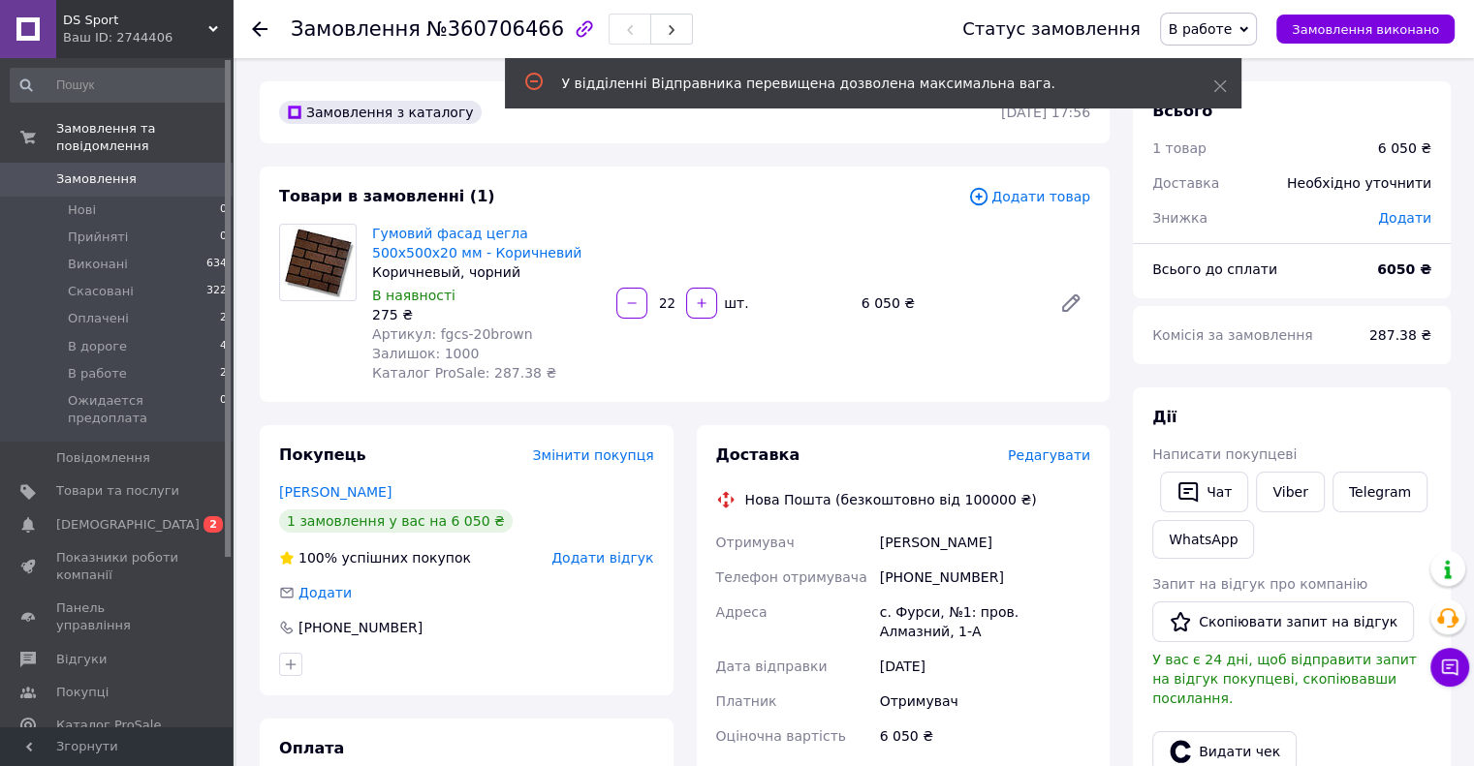
click at [1070, 462] on span "Редагувати" at bounding box center [1049, 456] width 82 height 16
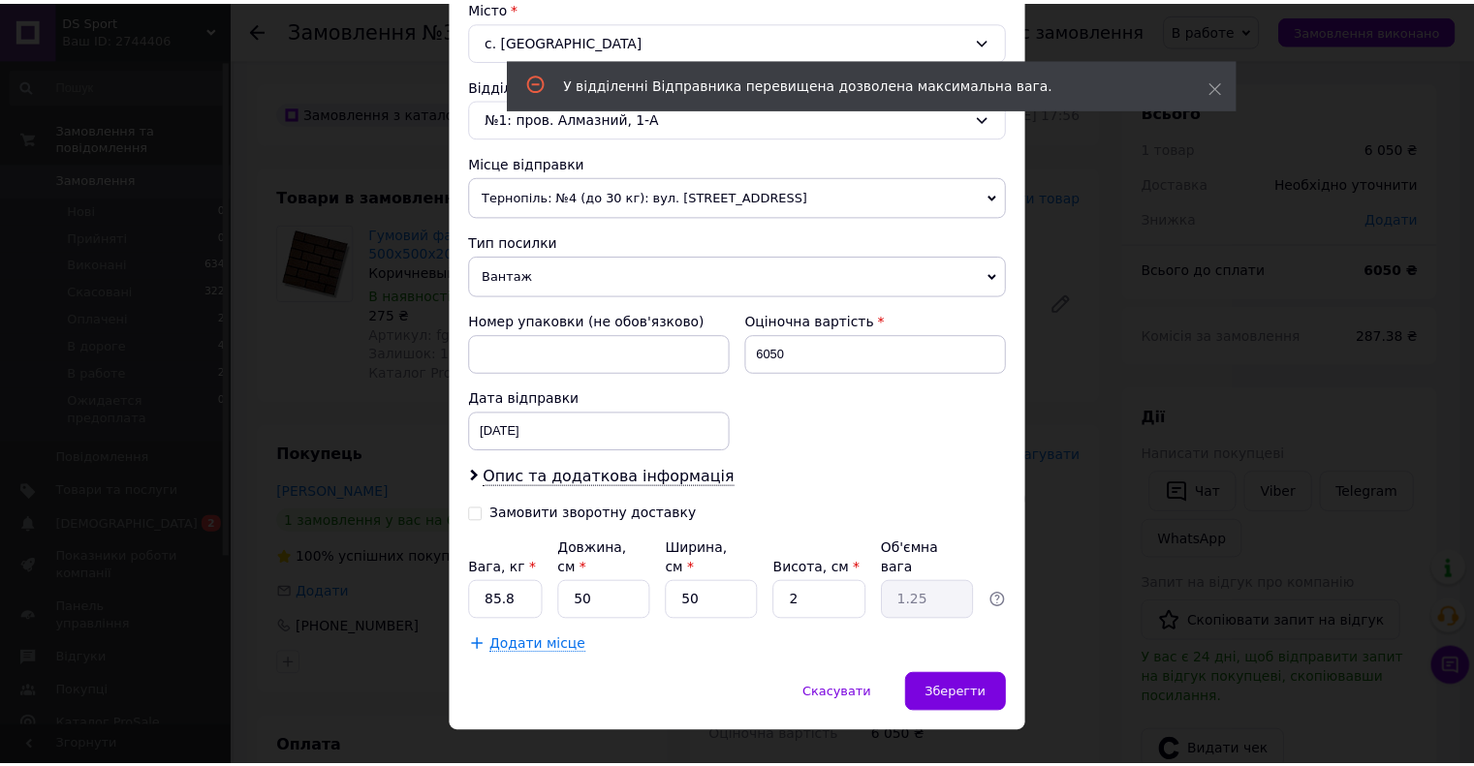
scroll to position [549, 0]
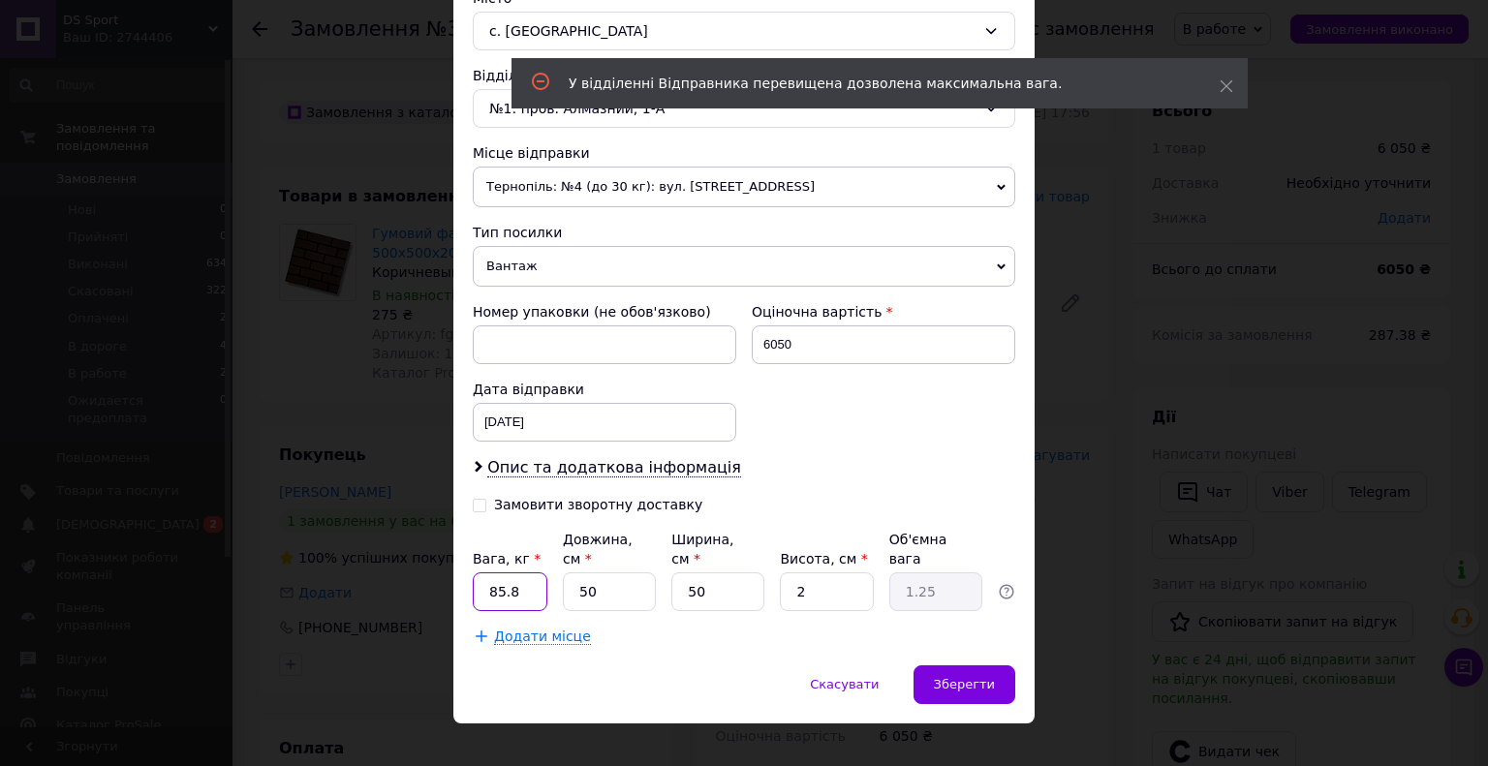
drag, startPoint x: 526, startPoint y: 573, endPoint x: 487, endPoint y: 570, distance: 38.9
click at [487, 573] on input "85.8" at bounding box center [510, 592] width 75 height 39
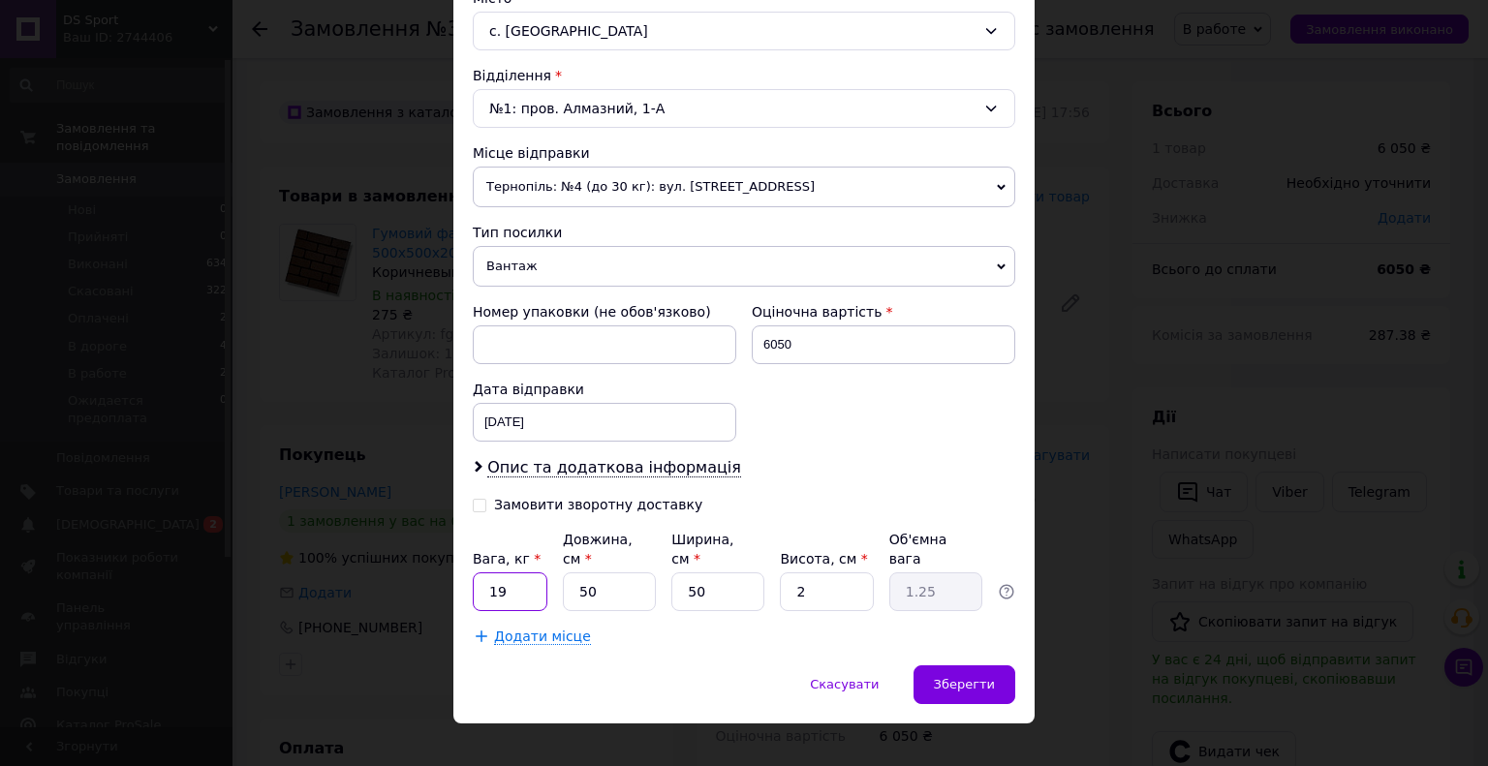
type input "19"
drag, startPoint x: 806, startPoint y: 568, endPoint x: 793, endPoint y: 566, distance: 13.7
click at [793, 573] on input "2" at bounding box center [826, 592] width 93 height 39
type input "1"
type input "0.63"
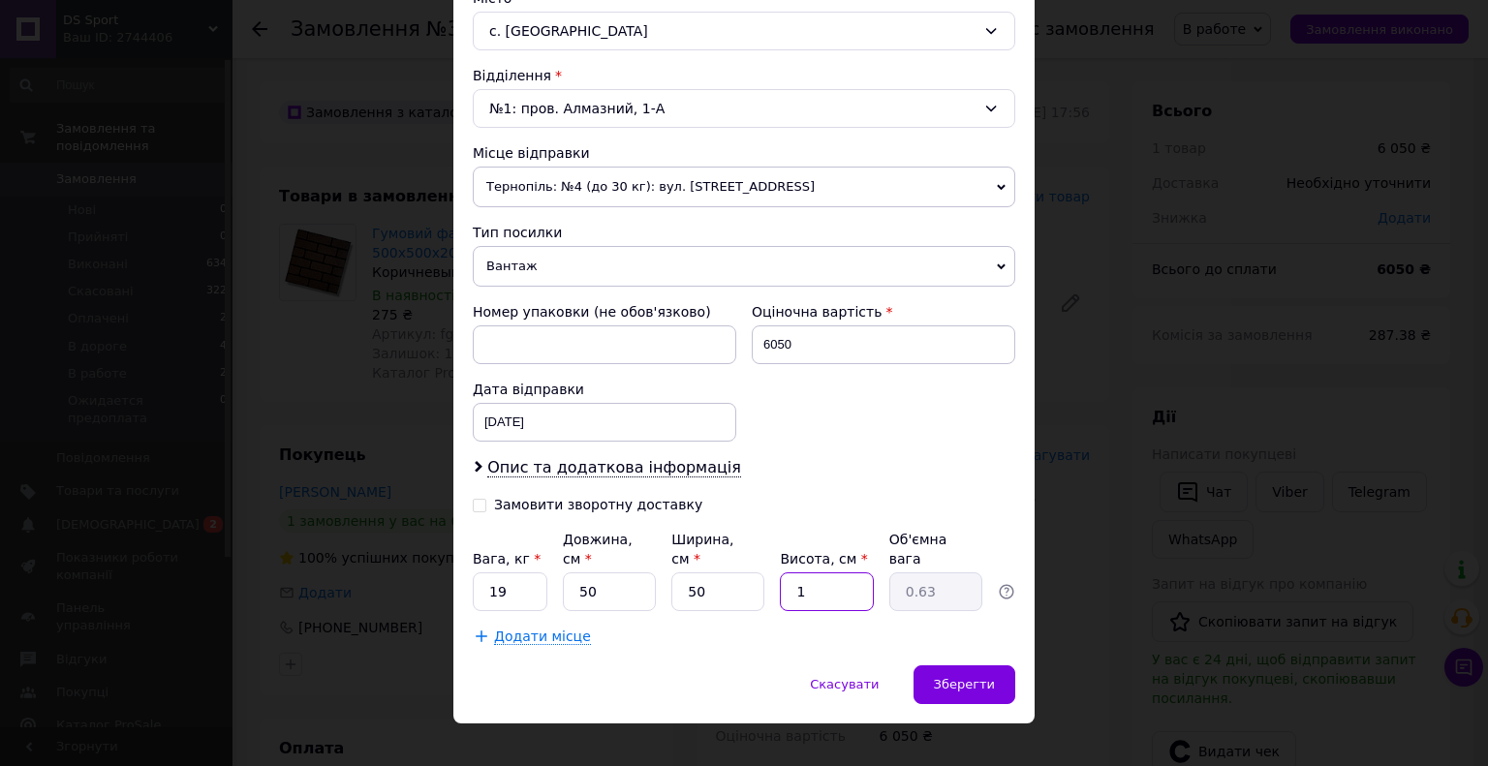
type input "10"
type input "6.25"
type input "10"
click at [972, 677] on span "Зберегти" at bounding box center [964, 684] width 61 height 15
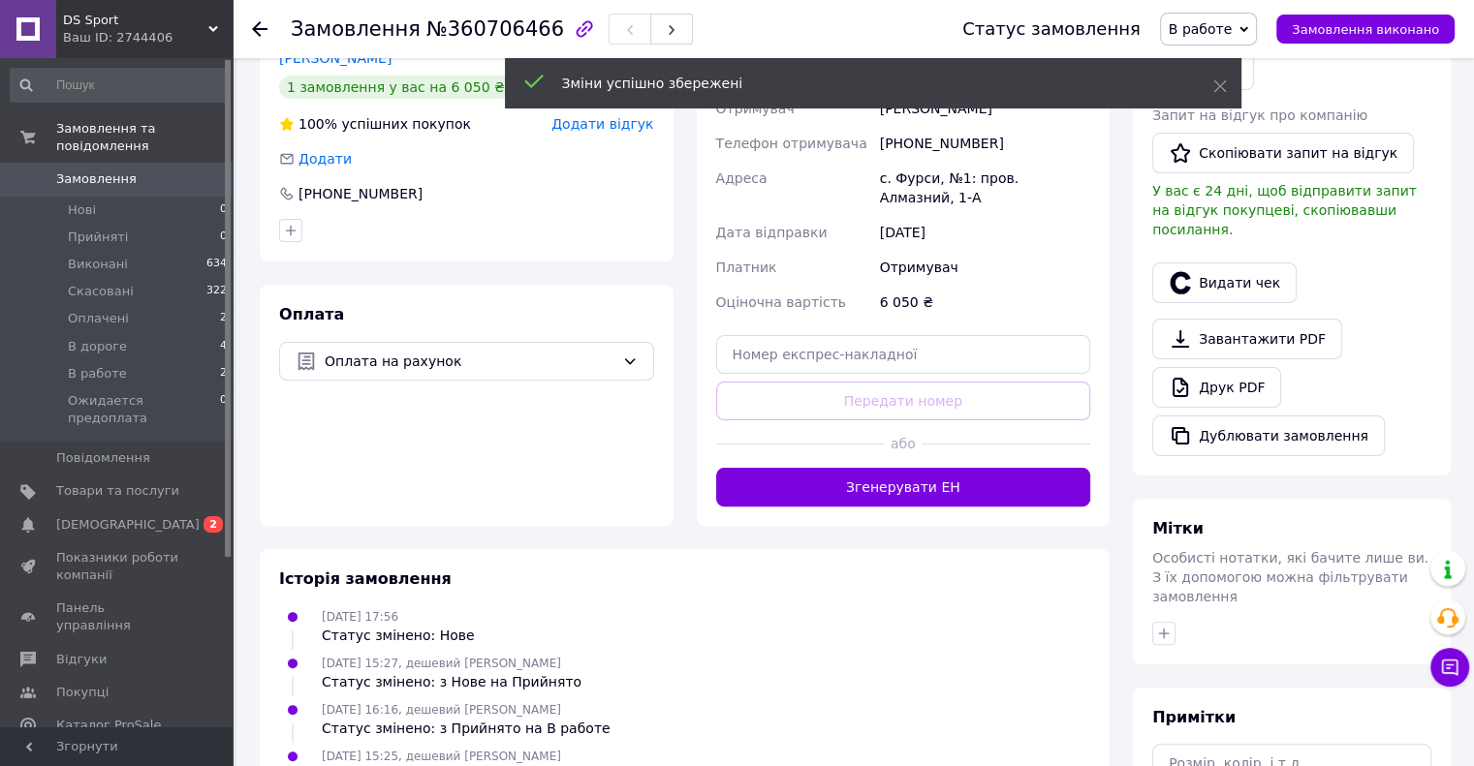
scroll to position [581, 0]
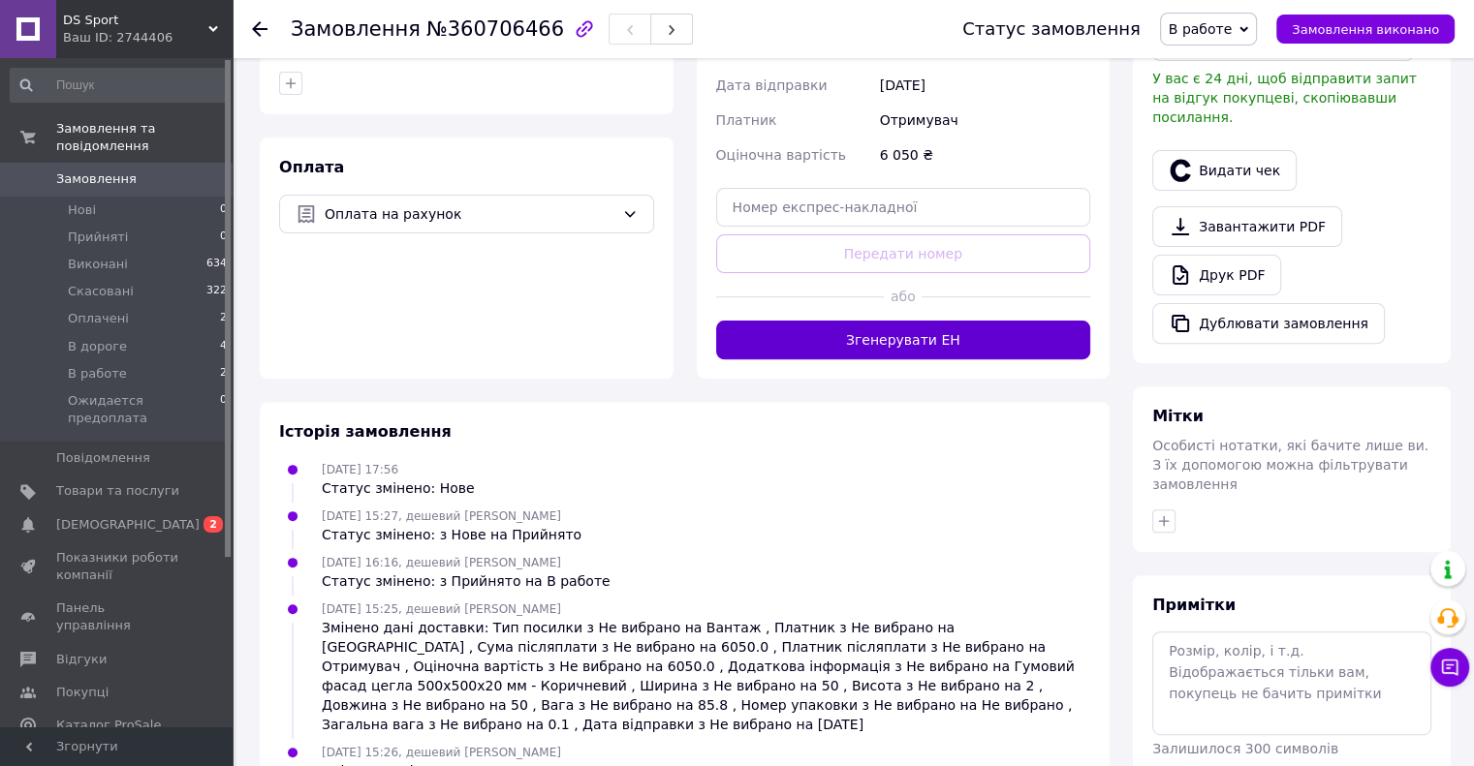
click at [911, 329] on button "Згенерувати ЕН" at bounding box center [903, 340] width 375 height 39
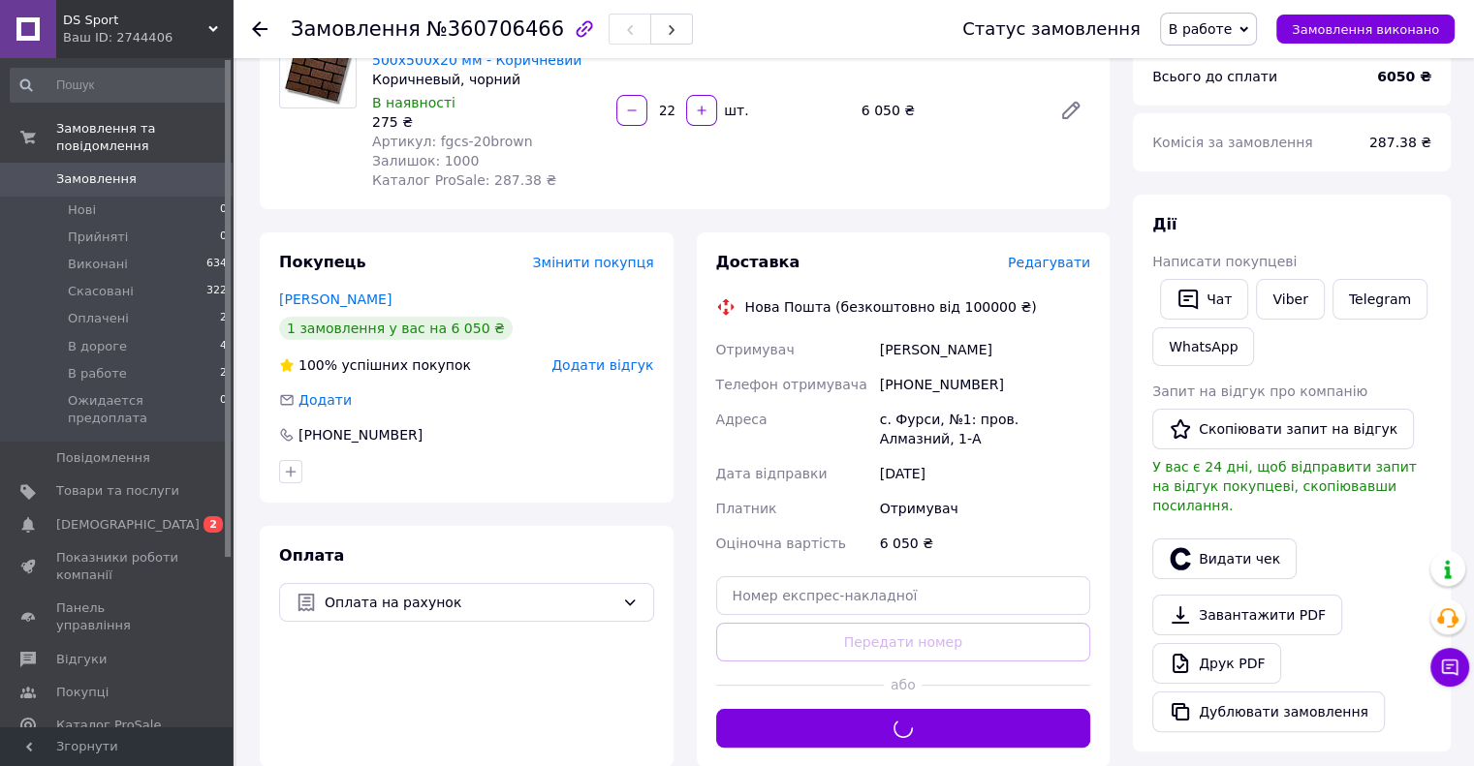
scroll to position [97, 0]
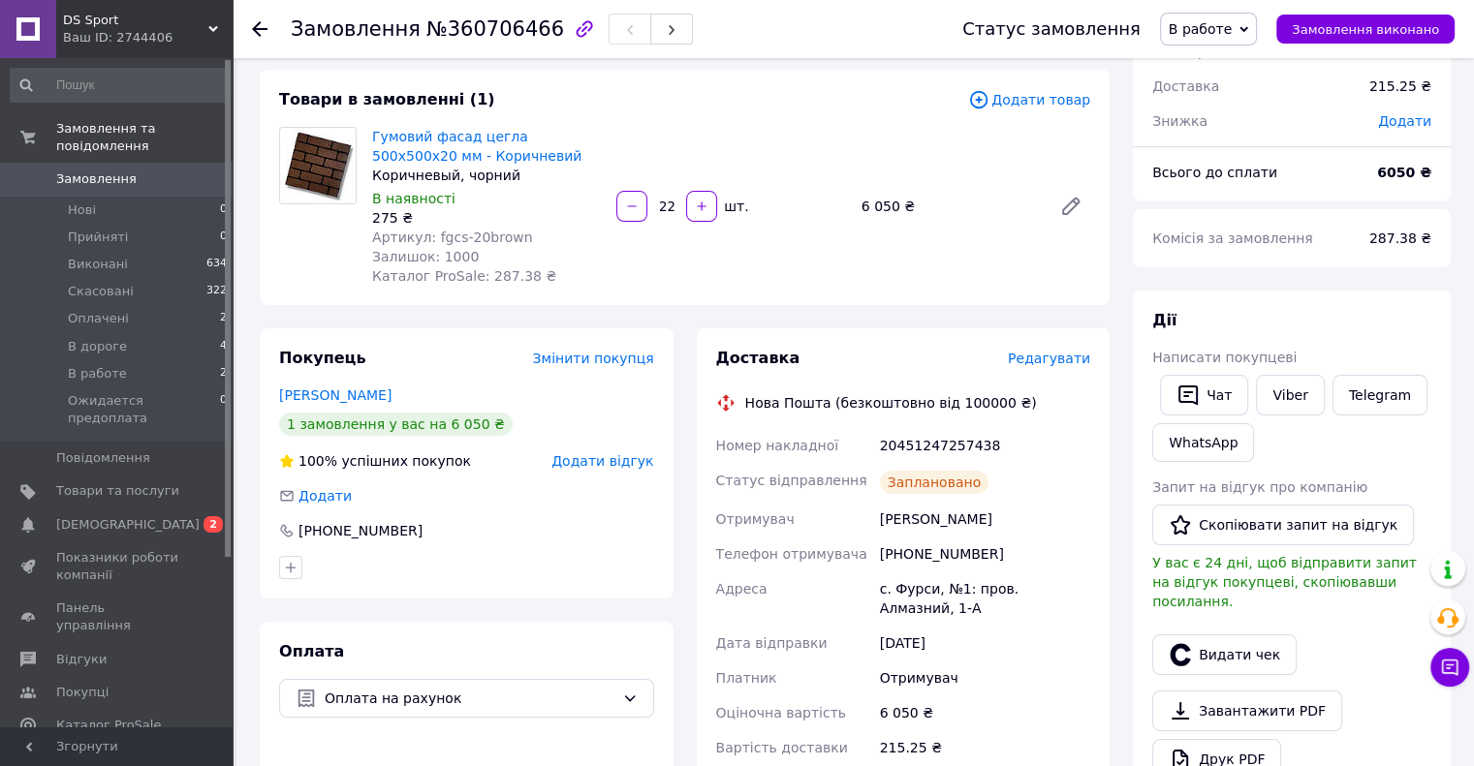
click at [1223, 31] on span "В работе" at bounding box center [1201, 29] width 64 height 16
click at [1220, 190] on li "В дороге" at bounding box center [1250, 184] width 178 height 29
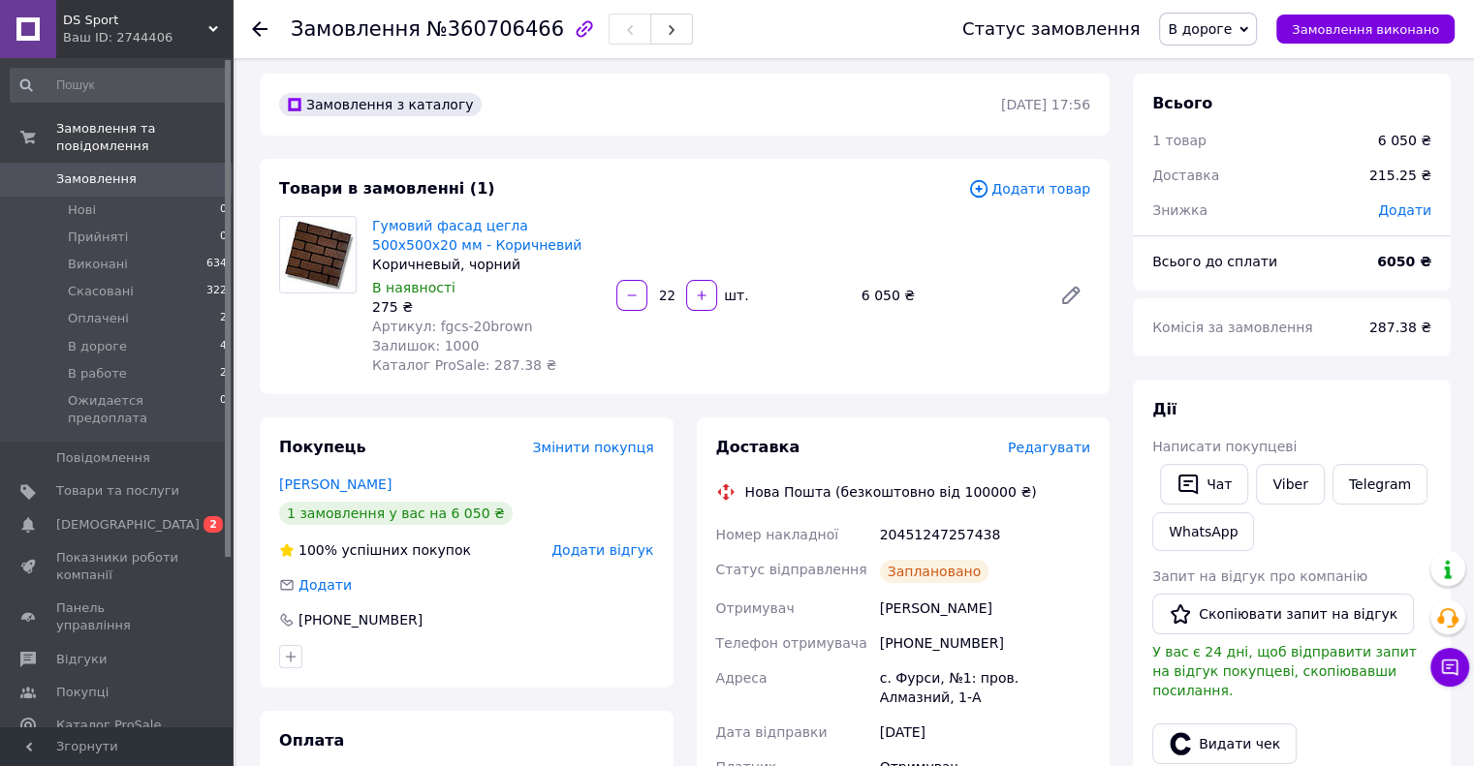
scroll to position [0, 0]
